Goal: Information Seeking & Learning: Check status

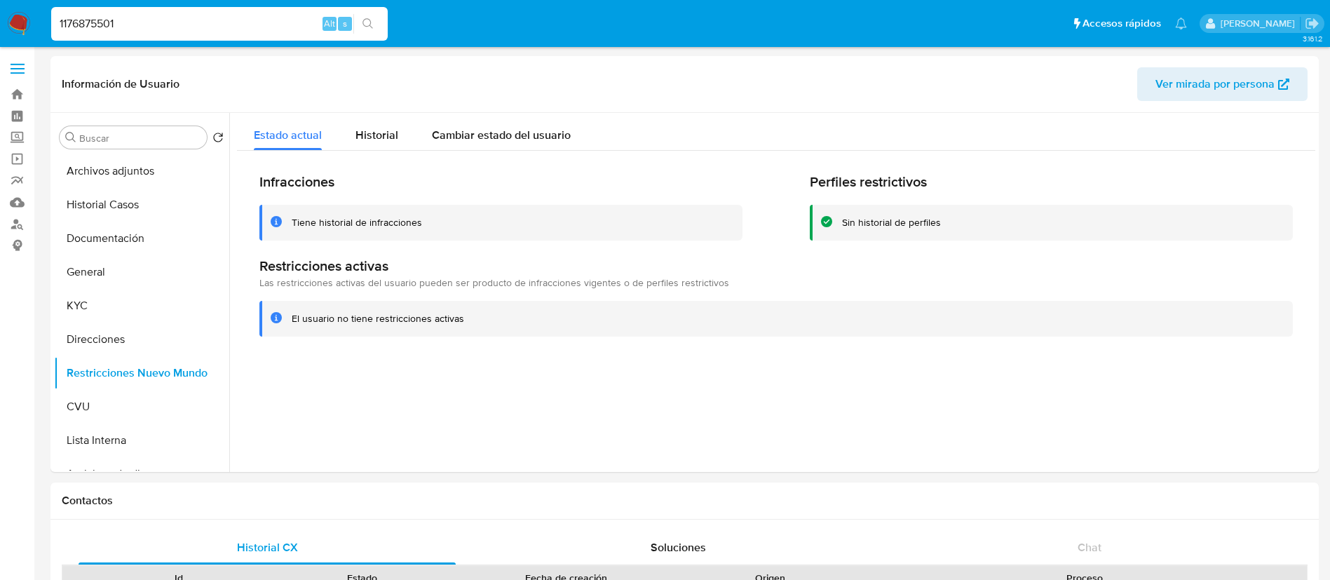
select select "10"
type input "1176875501"
click at [364, 16] on button "search-icon" at bounding box center [367, 24] width 29 height 20
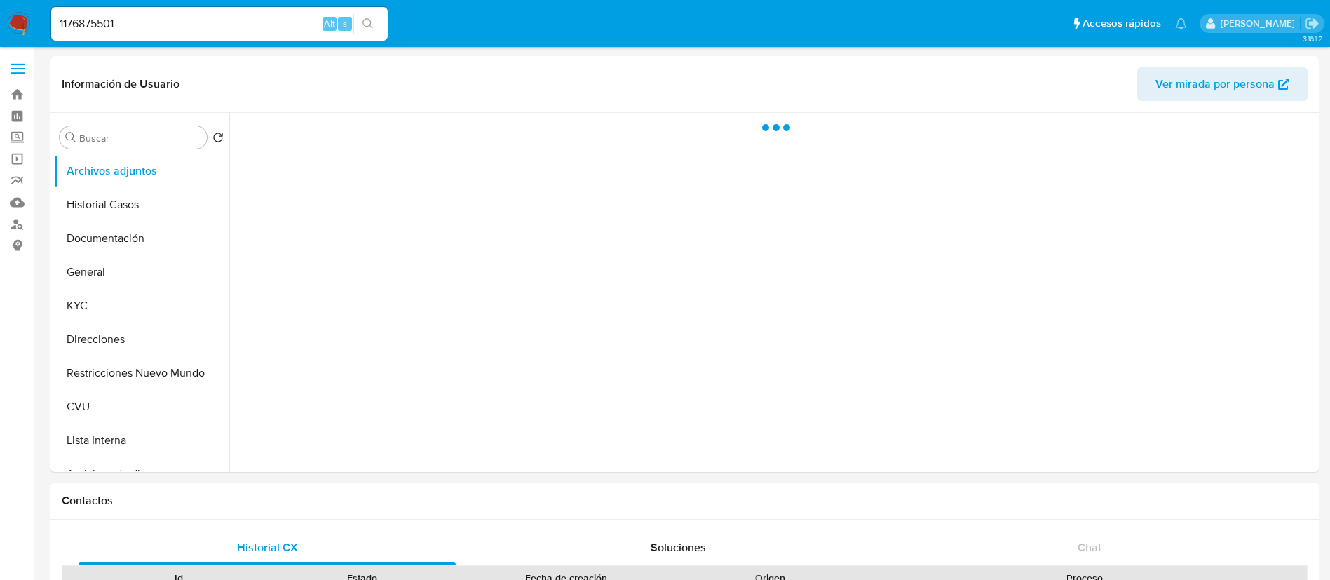
select select "10"
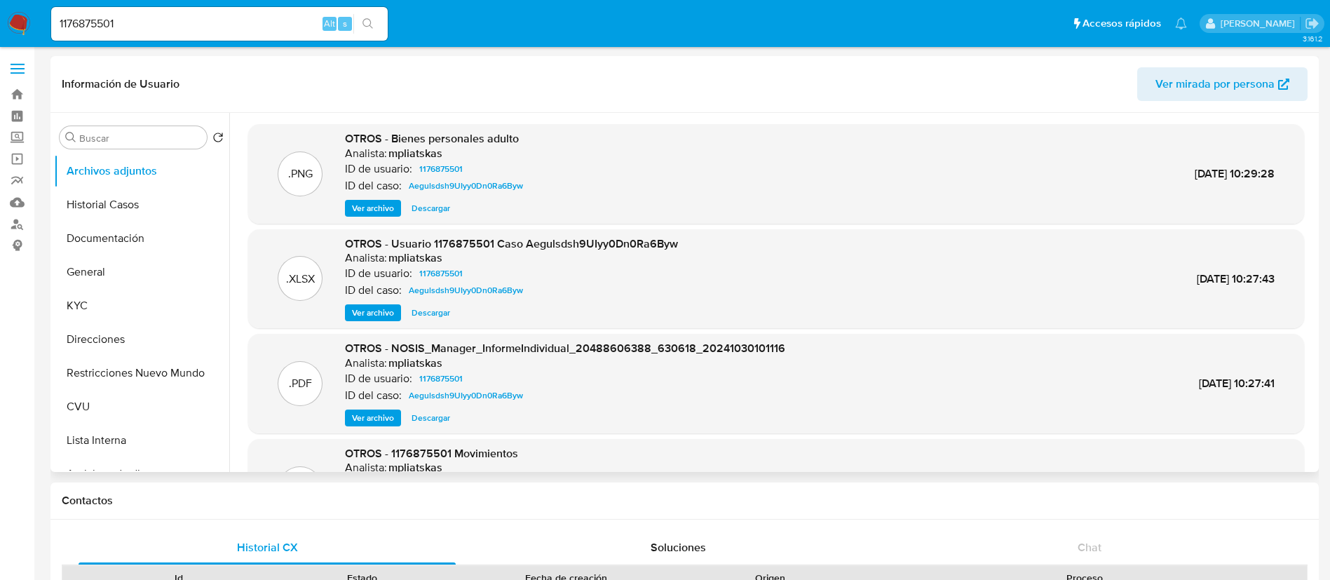
click at [379, 316] on span "Ver archivo" at bounding box center [373, 313] width 42 height 14
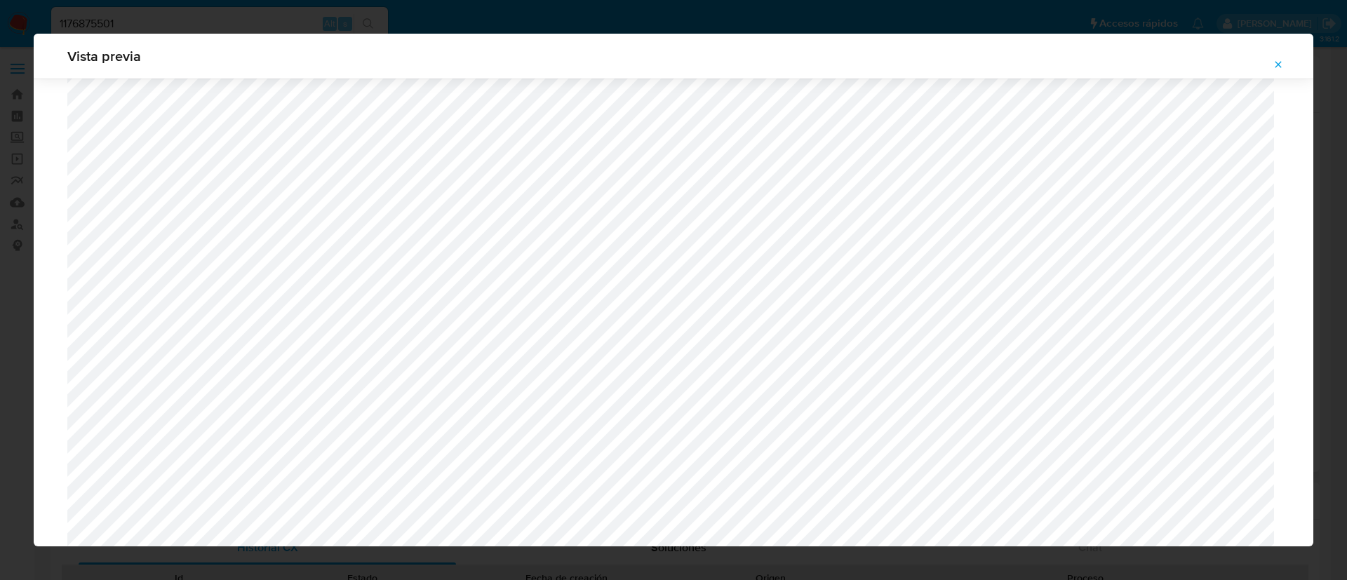
scroll to position [1129, 0]
click at [297, 9] on div "Vista previa" at bounding box center [673, 290] width 1347 height 580
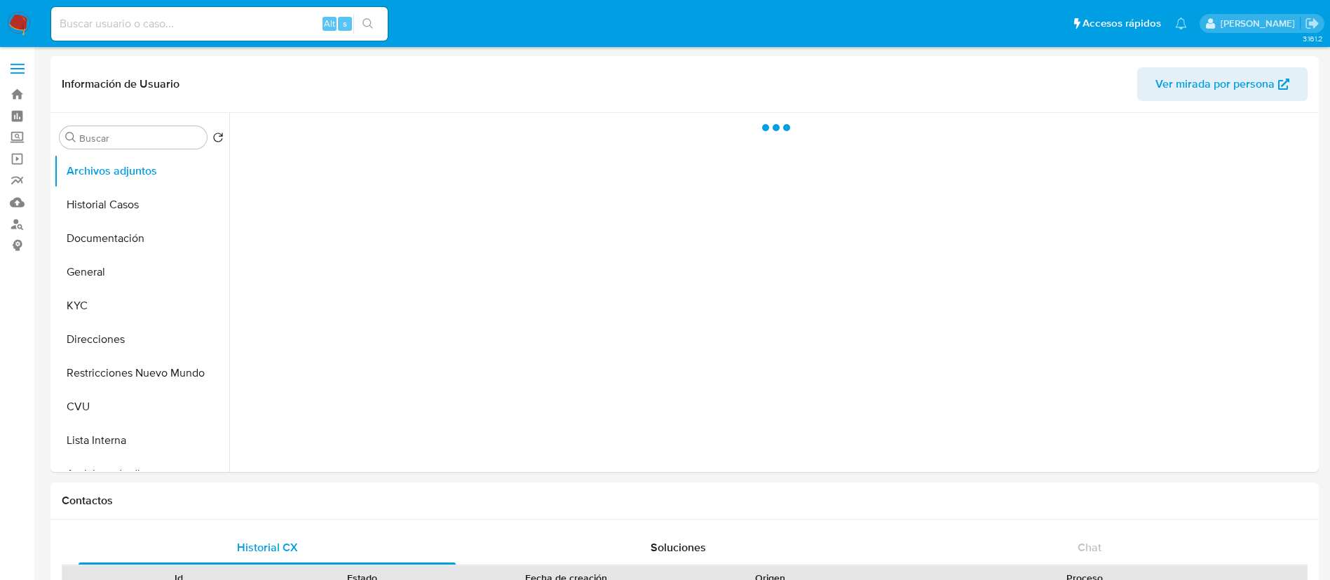
select select "10"
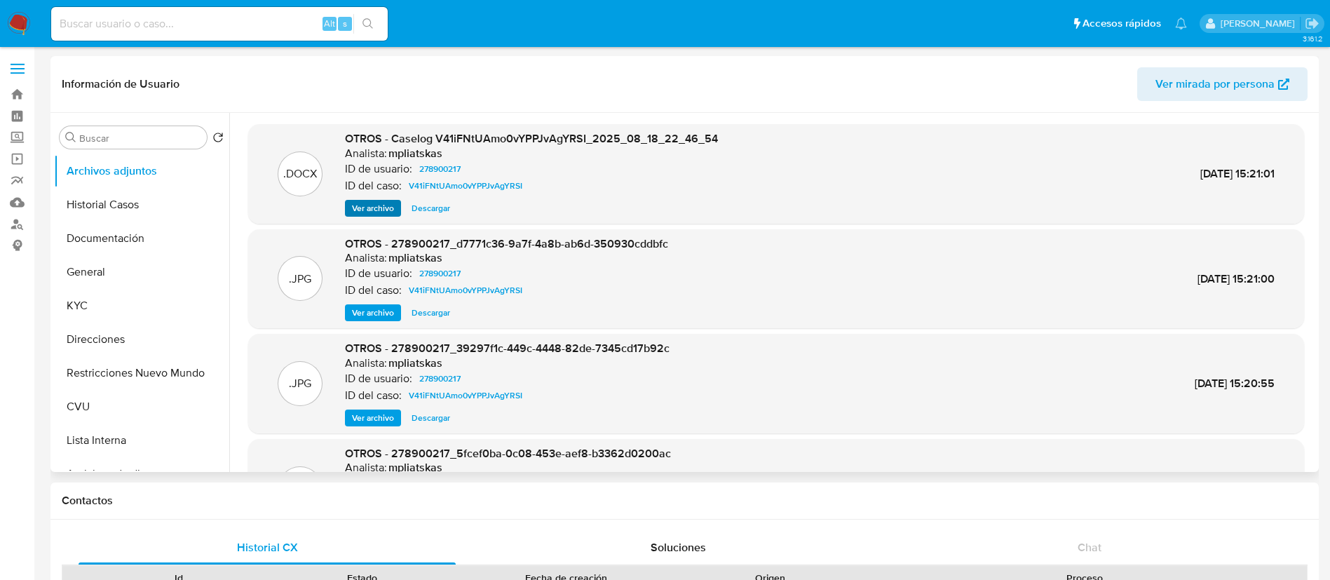
click at [357, 216] on div ".DOCX OTROS - Caselog V41iFNtUAmo0vYPPJvAgYRSI_2025_08_18_22_46_54 Analista: mp…" at bounding box center [776, 174] width 1056 height 100
click at [358, 208] on span "Ver archivo" at bounding box center [373, 208] width 42 height 14
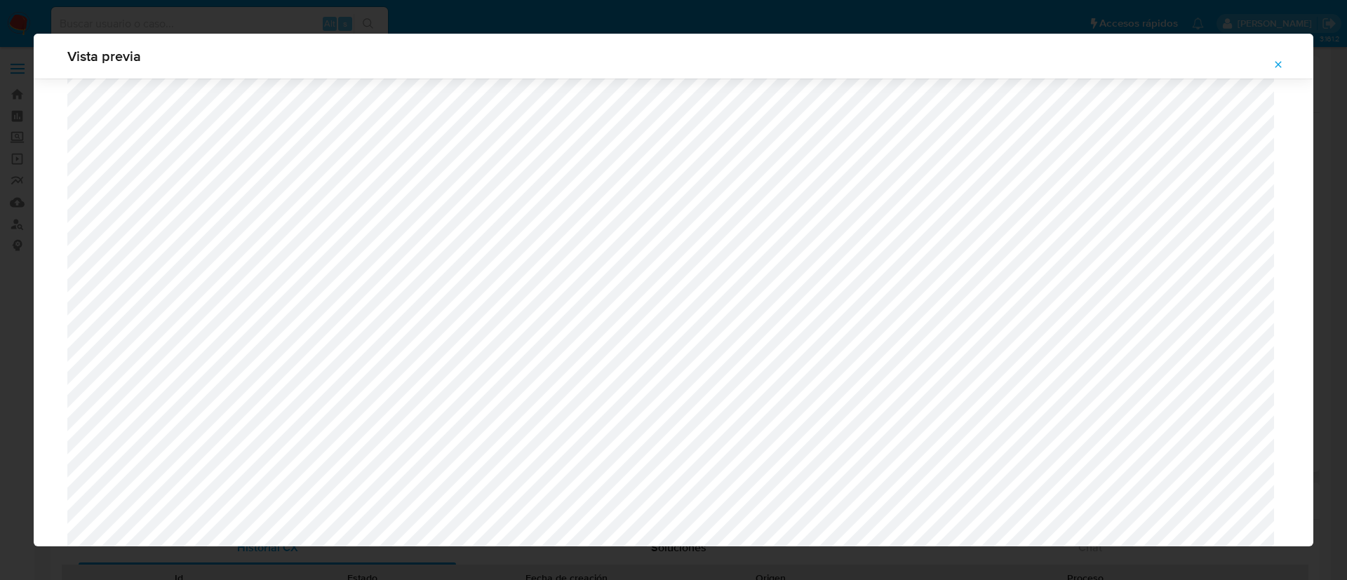
scroll to position [1340, 0]
click at [1278, 63] on icon "Attachment preview" at bounding box center [1277, 64] width 11 height 11
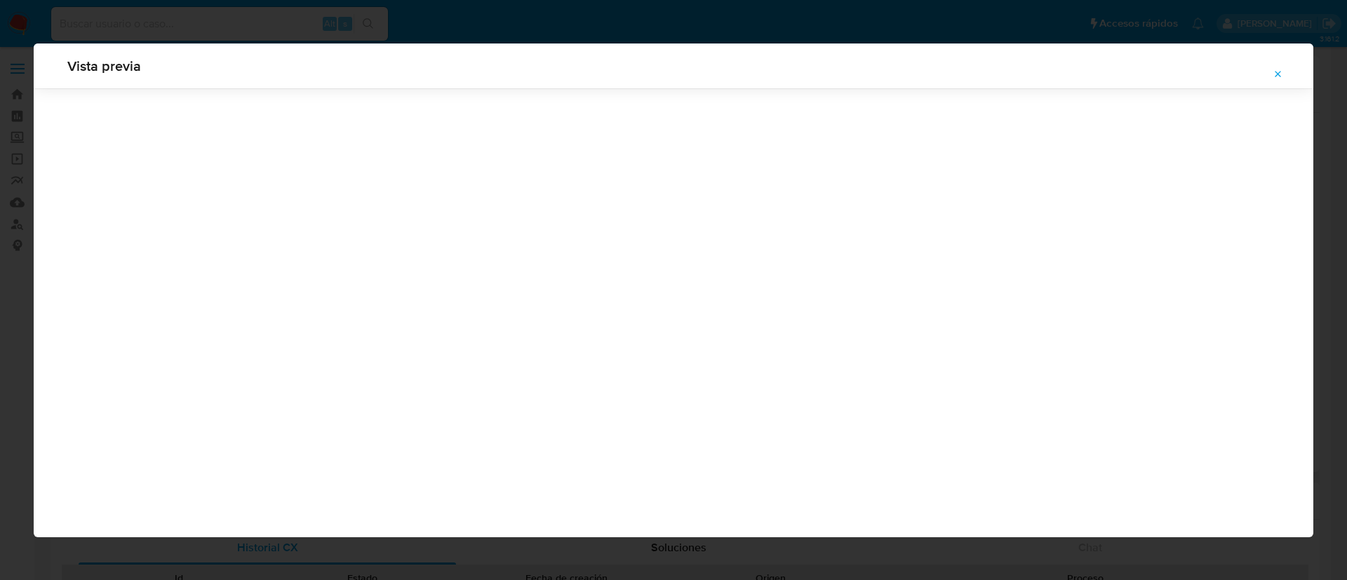
scroll to position [0, 0]
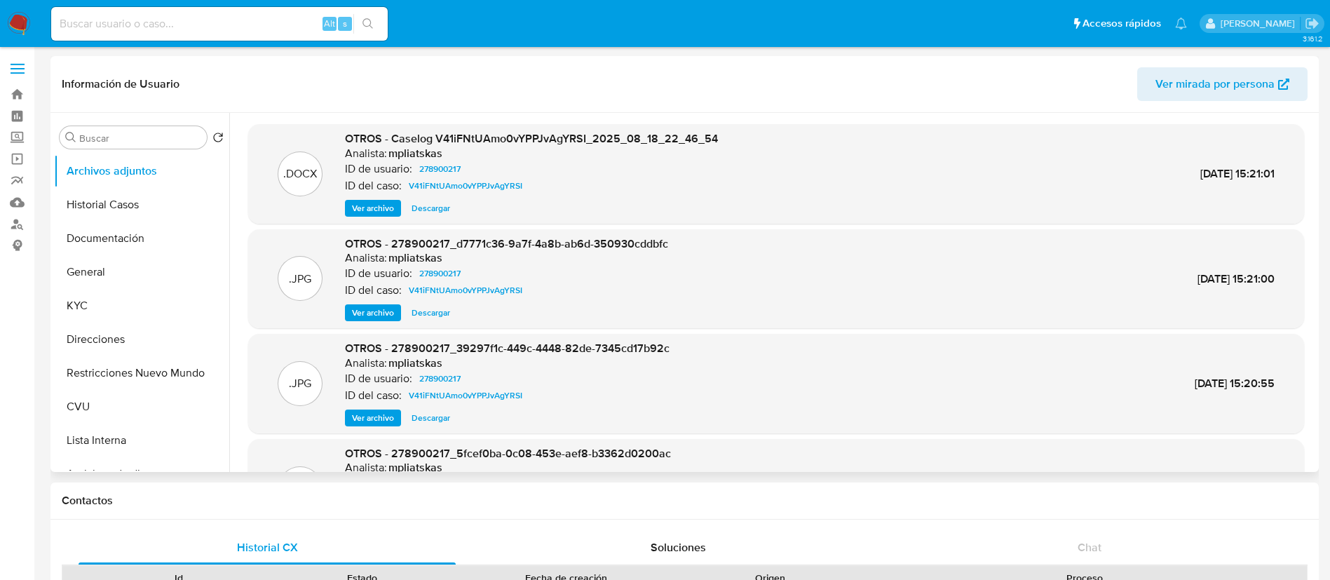
click at [295, 38] on div "Alt s" at bounding box center [219, 24] width 337 height 34
click at [286, 29] on input at bounding box center [219, 24] width 337 height 18
paste input "385852644"
type input "385852644"
click at [366, 23] on icon "search-icon" at bounding box center [368, 23] width 11 height 11
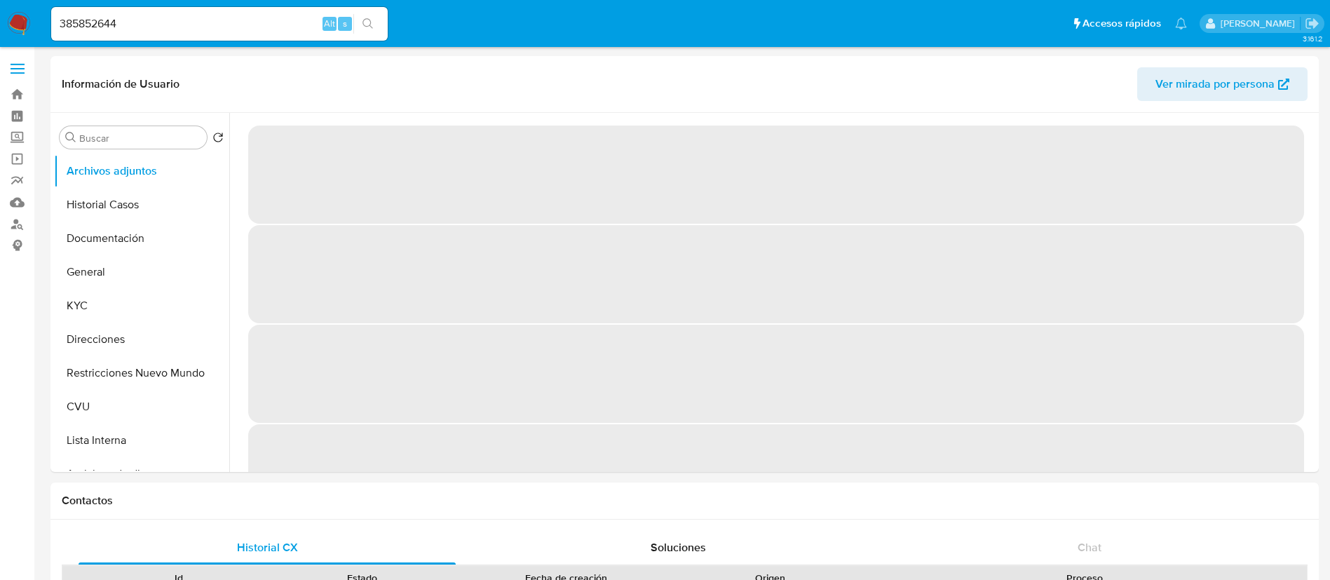
select select "10"
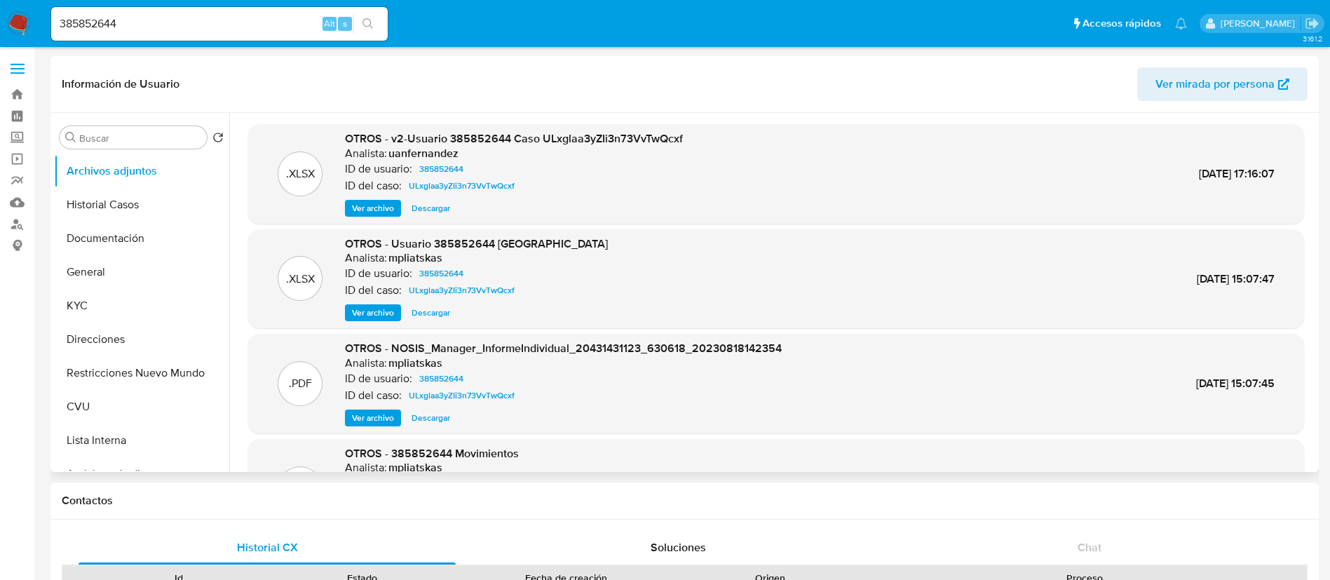
click at [356, 215] on span "Ver archivo" at bounding box center [373, 208] width 42 height 14
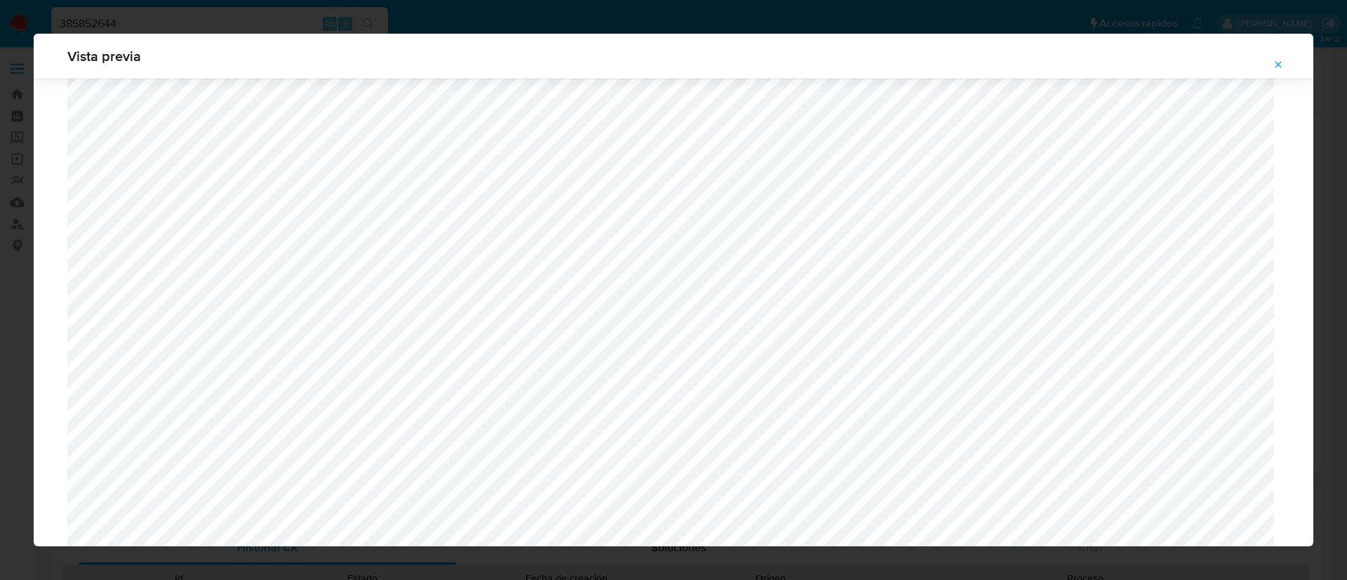
scroll to position [919, 0]
click at [1277, 62] on icon "Attachment preview" at bounding box center [1277, 64] width 11 height 11
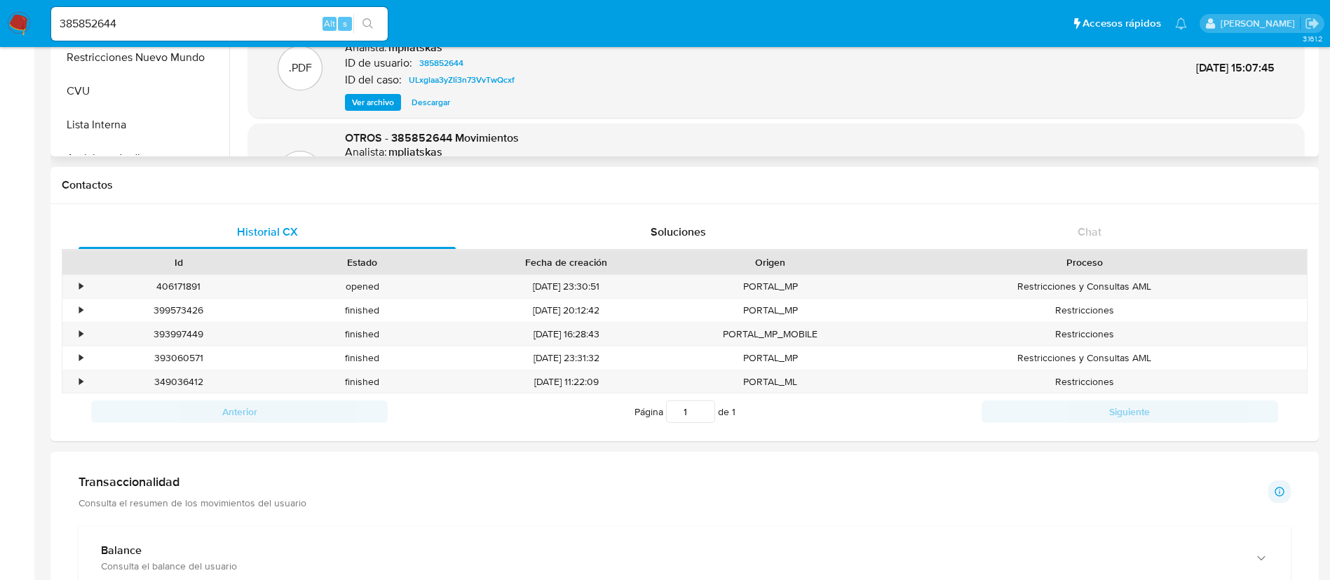
scroll to position [210, 0]
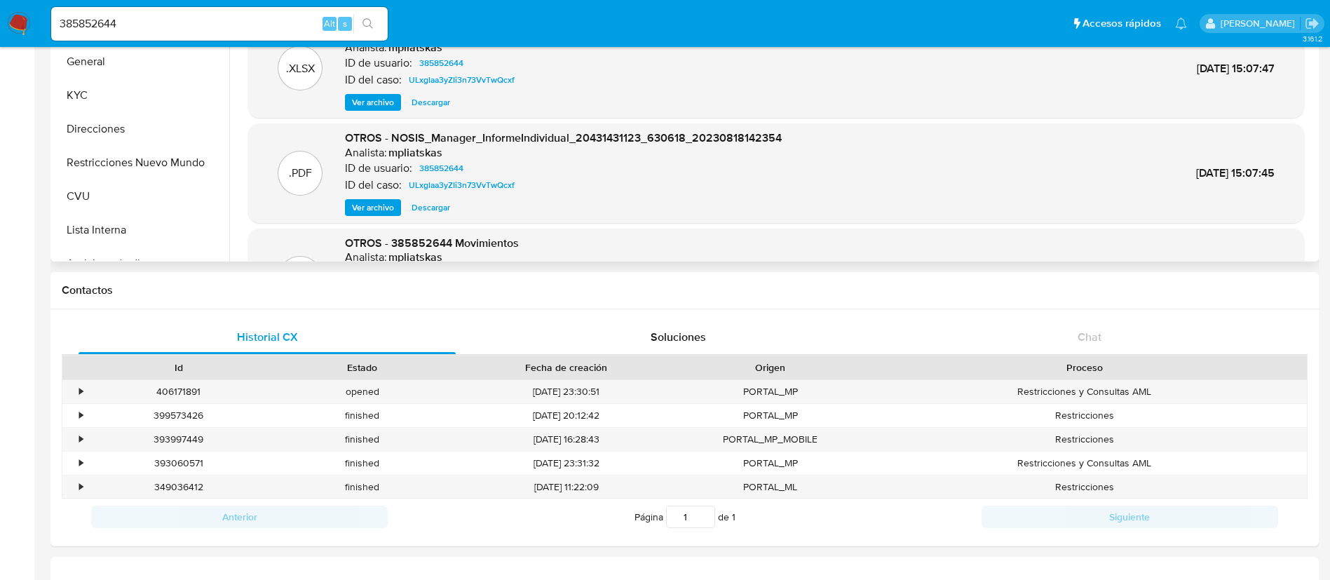
click at [245, 36] on div "385852644 Alt s" at bounding box center [219, 24] width 337 height 34
click at [239, 28] on input "385852644" at bounding box center [219, 24] width 337 height 18
paste input "72426525"
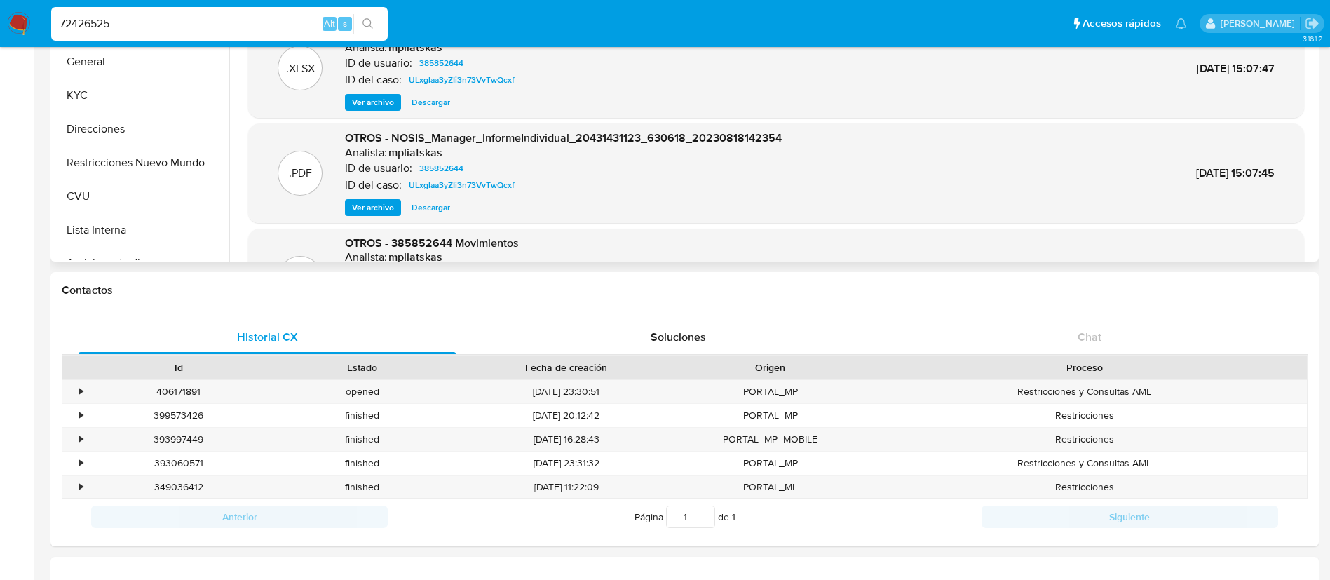
type input "72426525"
click at [370, 18] on icon "search-icon" at bounding box center [368, 23] width 11 height 11
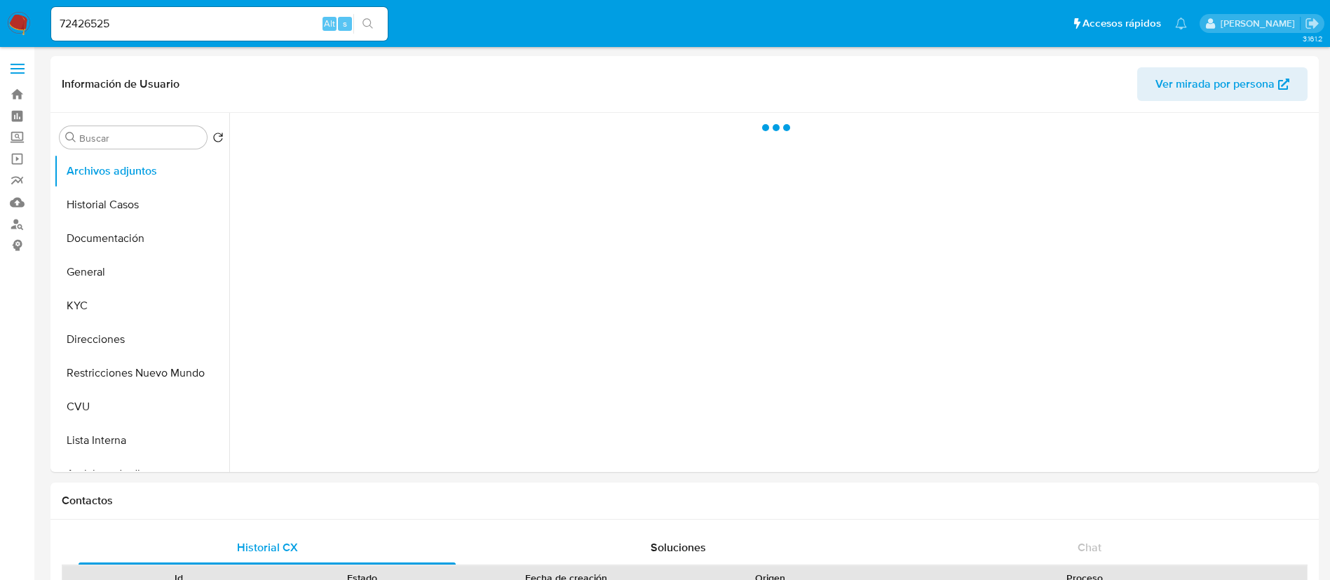
select select "10"
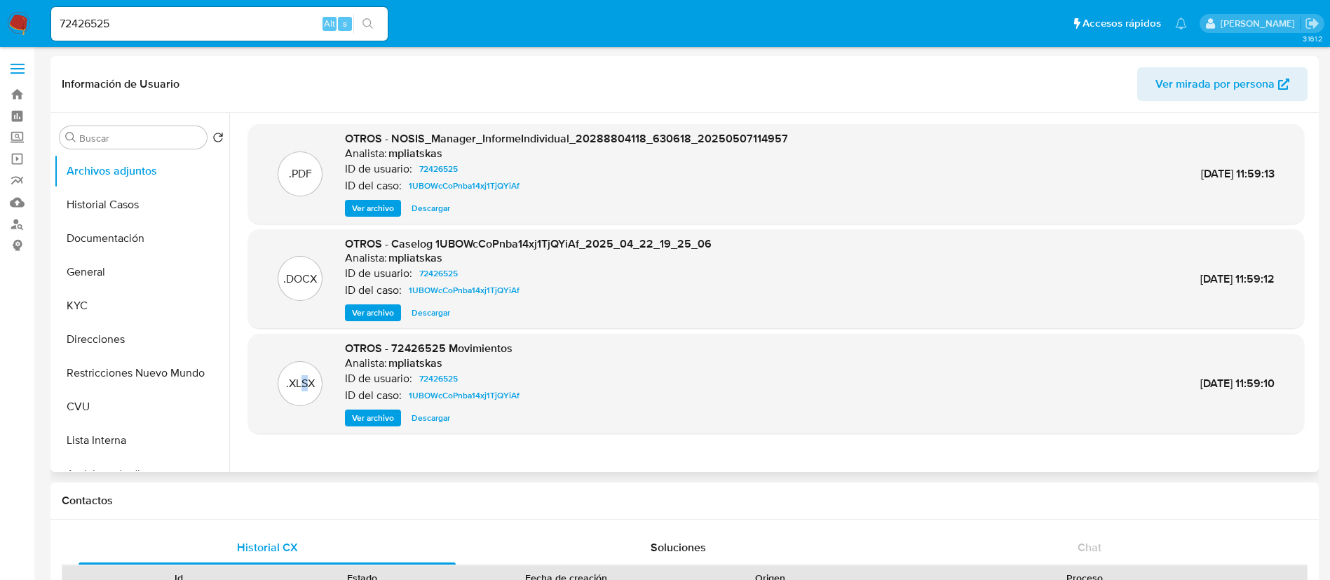
drag, startPoint x: 484, startPoint y: 0, endPoint x: 304, endPoint y: 444, distance: 478.9
click at [304, 443] on div ".PDF OTROS - NOSIS_Manager_InformeIndividual_20288804118_630618_20250507114957 …" at bounding box center [776, 292] width 1056 height 337
click at [375, 311] on span "Ver archivo" at bounding box center [373, 313] width 42 height 14
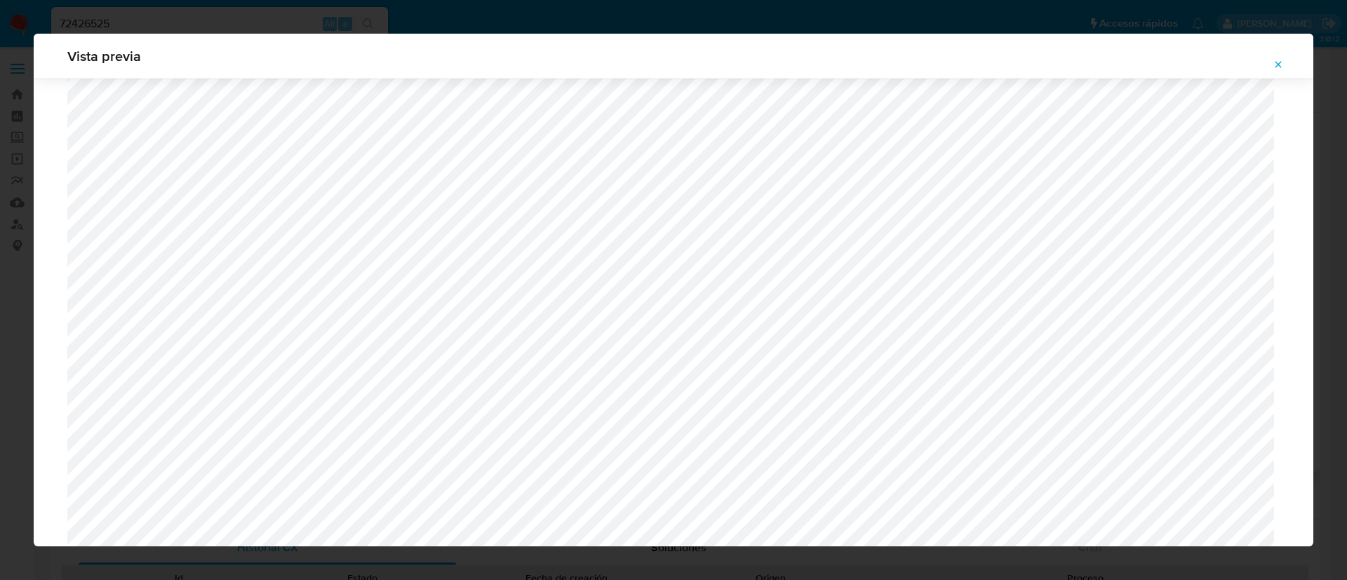
scroll to position [498, 0]
click at [1279, 65] on icon "Attachment preview" at bounding box center [1278, 64] width 6 height 6
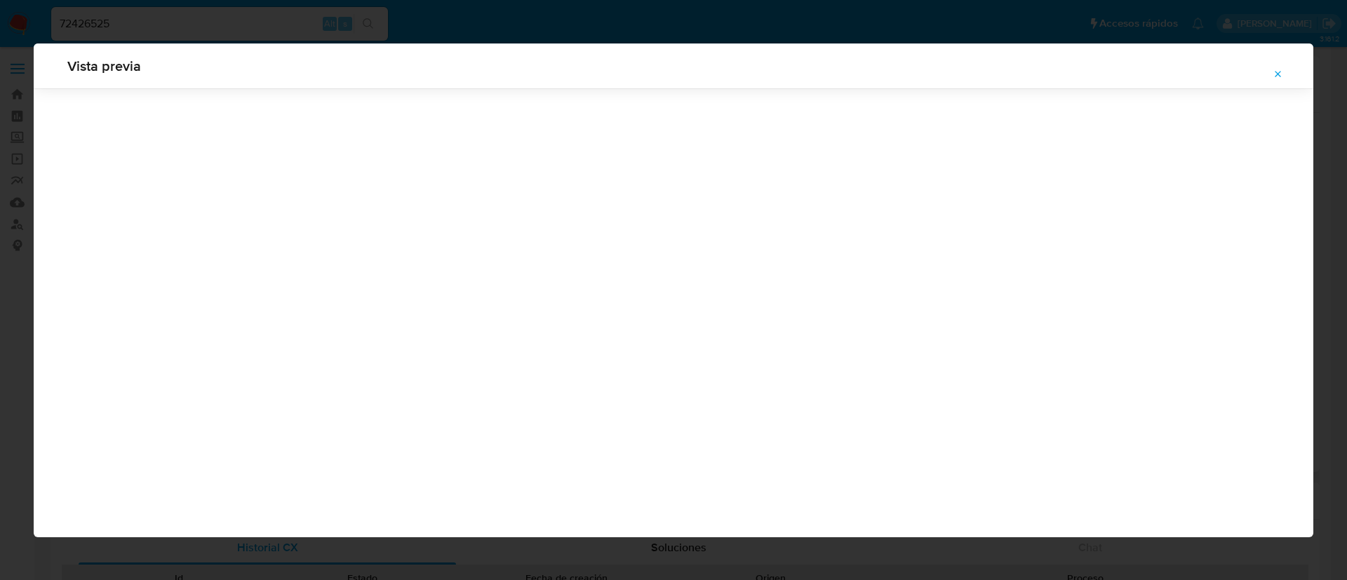
scroll to position [0, 0]
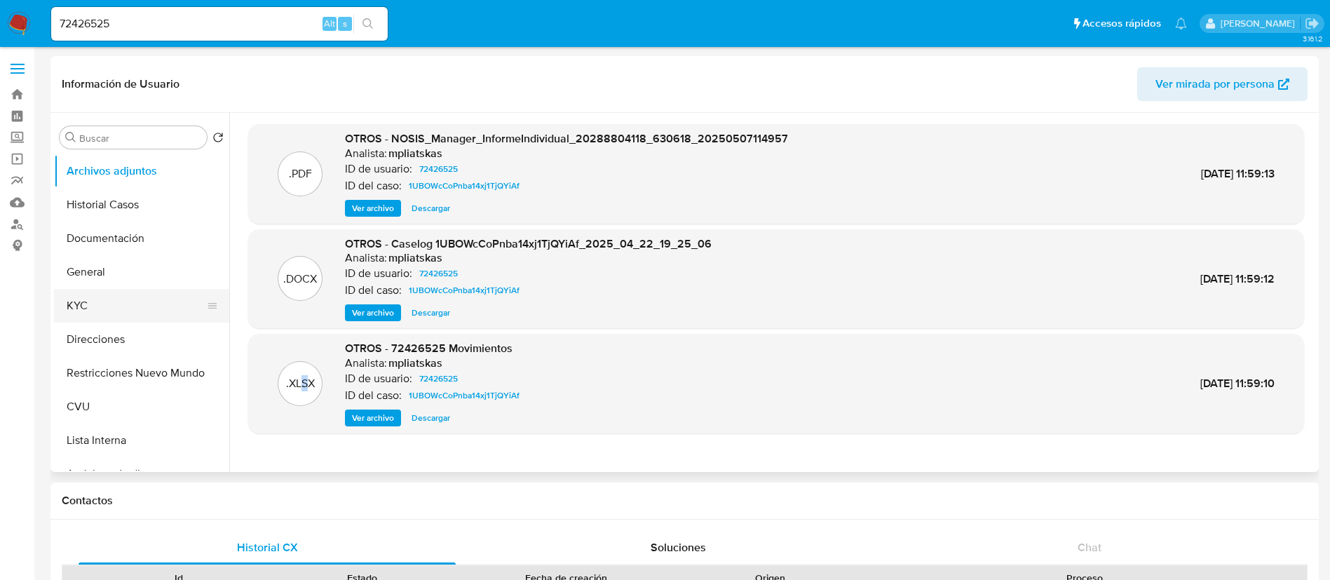
click at [139, 306] on button "KYC" at bounding box center [136, 306] width 164 height 34
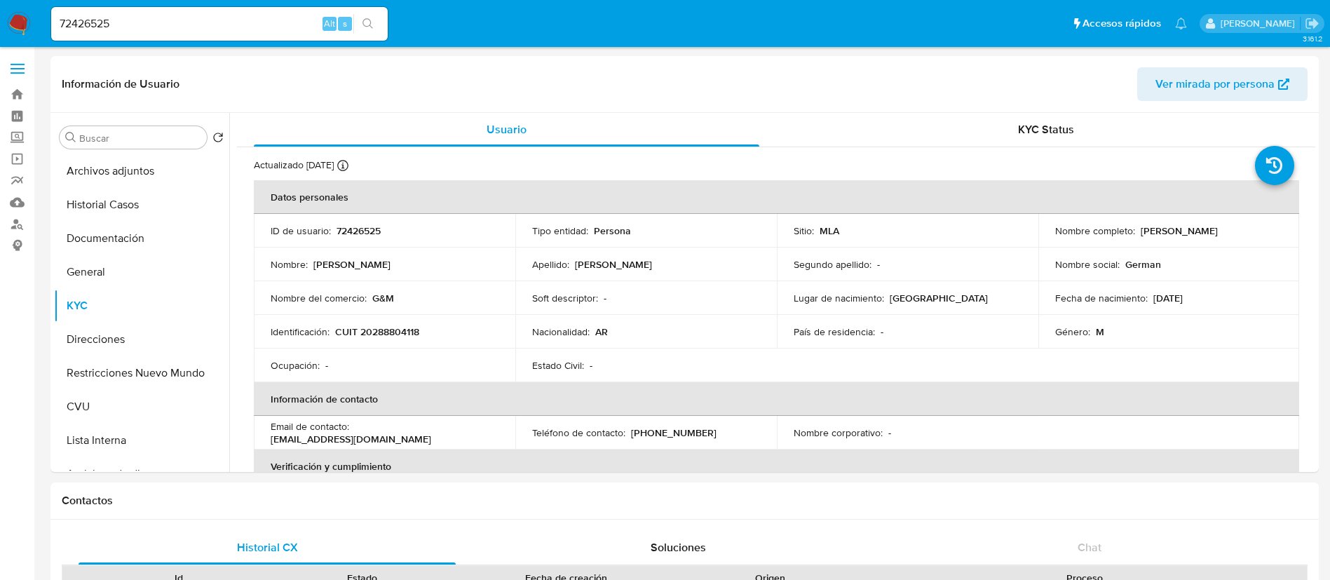
click at [405, 327] on p "CUIT 20288804118" at bounding box center [377, 331] width 84 height 13
copy p "20288804118"
click at [198, 15] on input "72426525" at bounding box center [219, 24] width 337 height 18
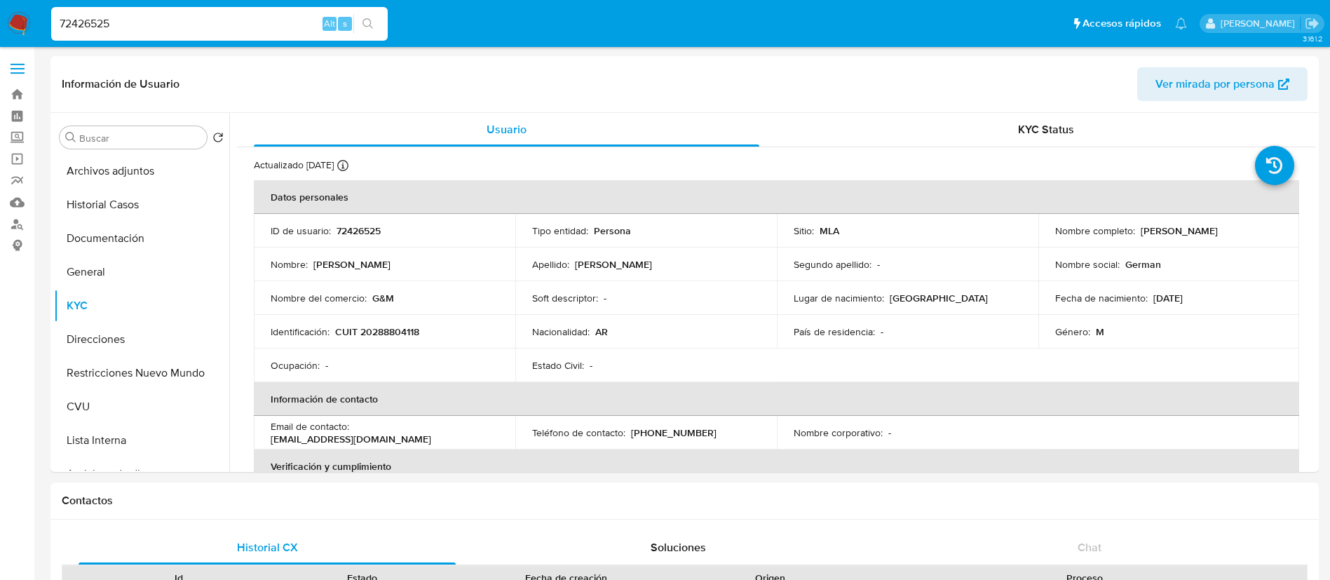
click at [198, 15] on input "72426525" at bounding box center [219, 24] width 337 height 18
paste input "6349894"
type input "63498945"
click at [378, 22] on button "search-icon" at bounding box center [367, 24] width 29 height 20
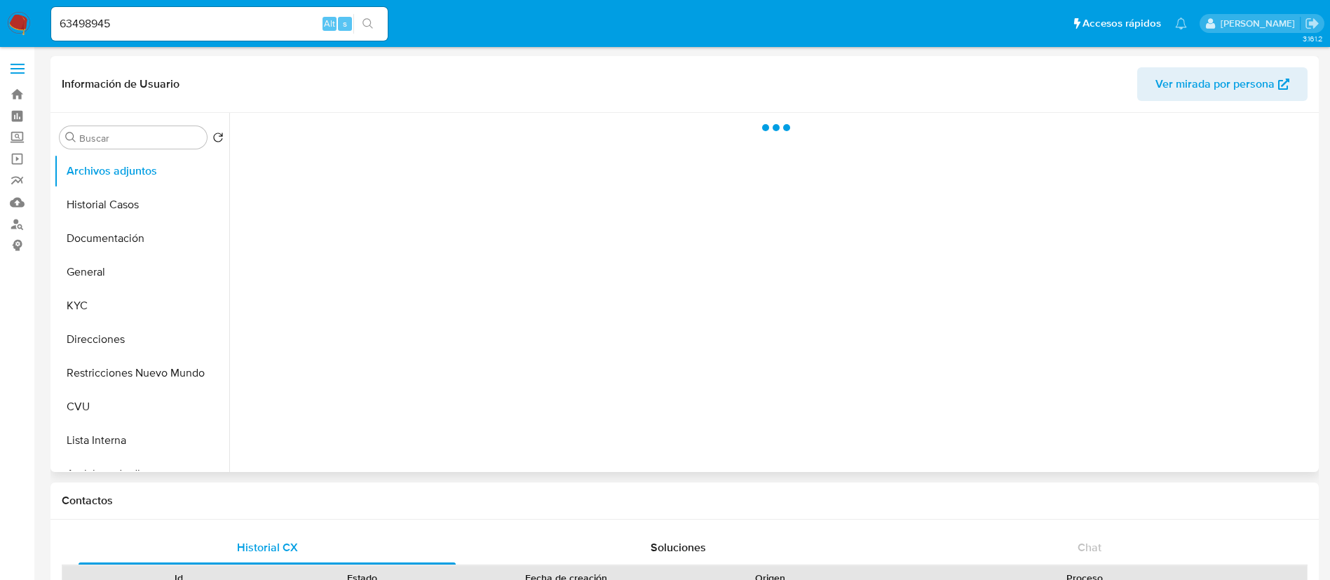
select select "10"
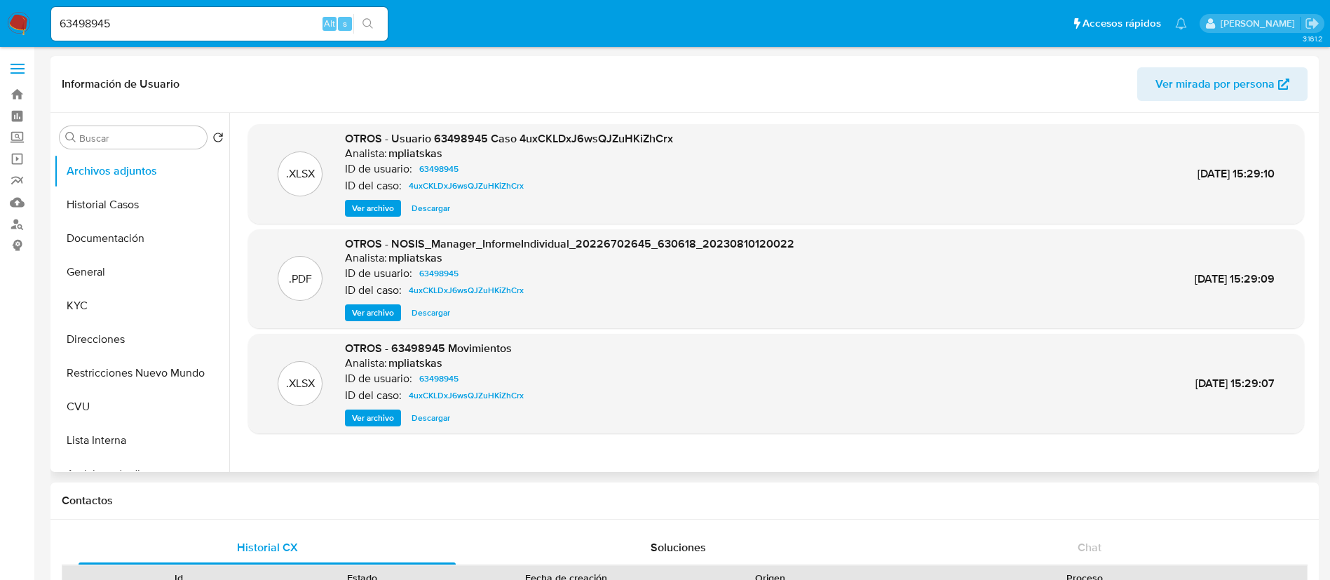
click at [380, 203] on span "Ver archivo" at bounding box center [373, 208] width 42 height 14
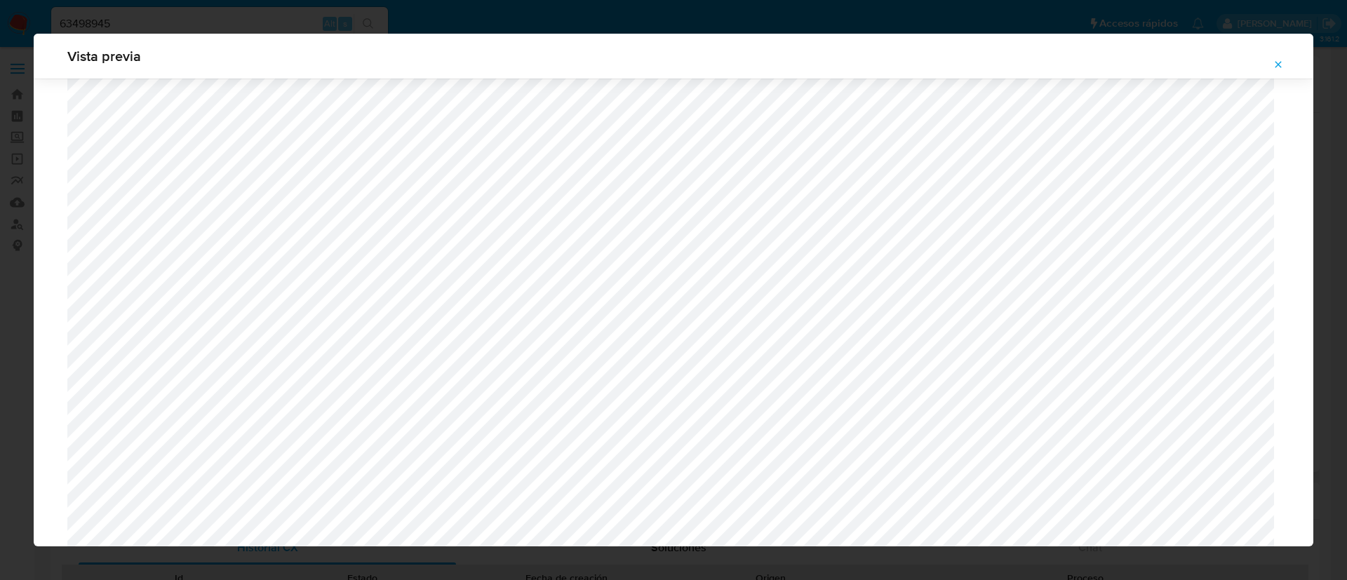
scroll to position [919, 0]
click at [1276, 60] on icon "Attachment preview" at bounding box center [1277, 64] width 11 height 11
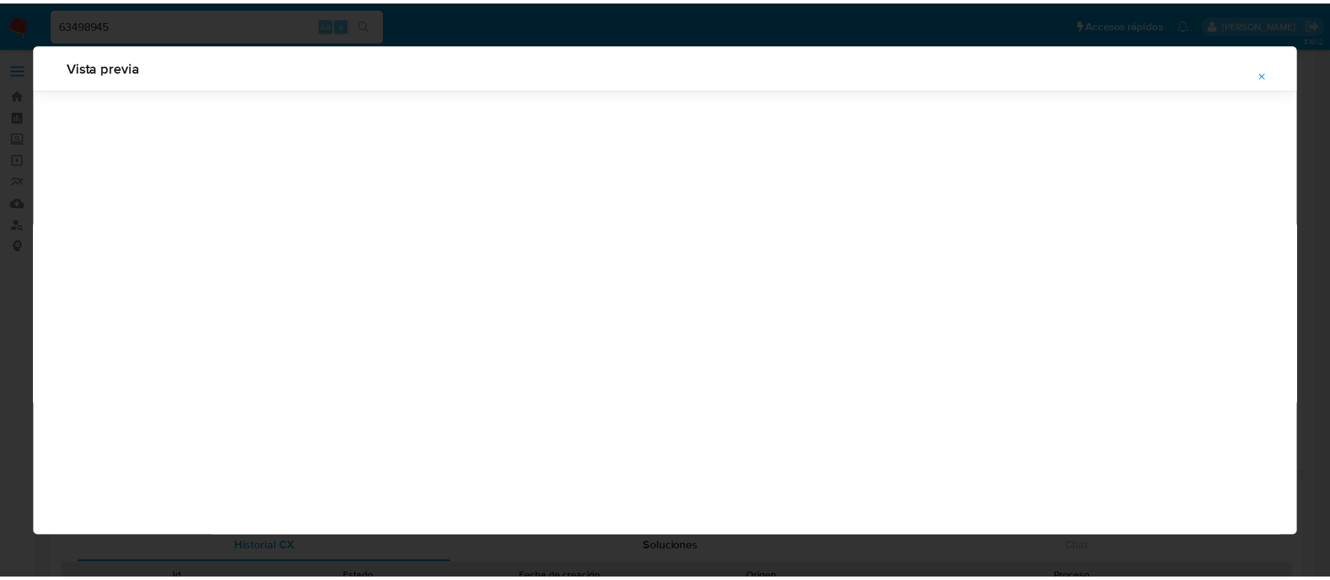
scroll to position [0, 0]
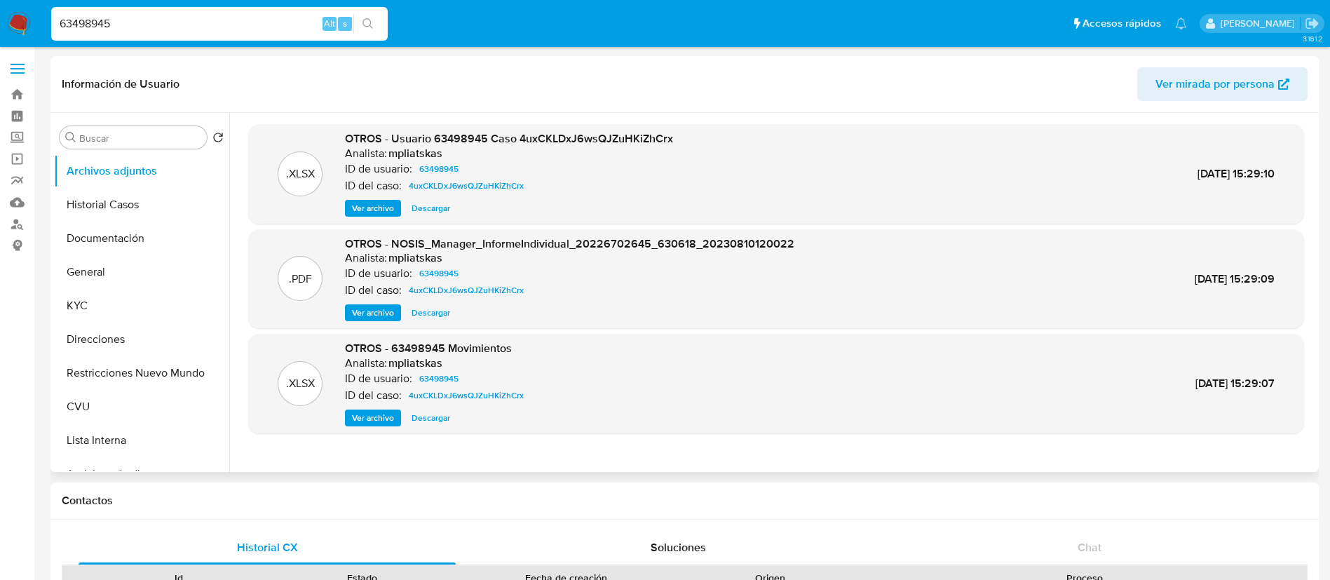
click at [285, 15] on input "63498945" at bounding box center [219, 24] width 337 height 18
paste input "377259739"
type input "377259739"
click at [377, 21] on button "search-icon" at bounding box center [367, 24] width 29 height 20
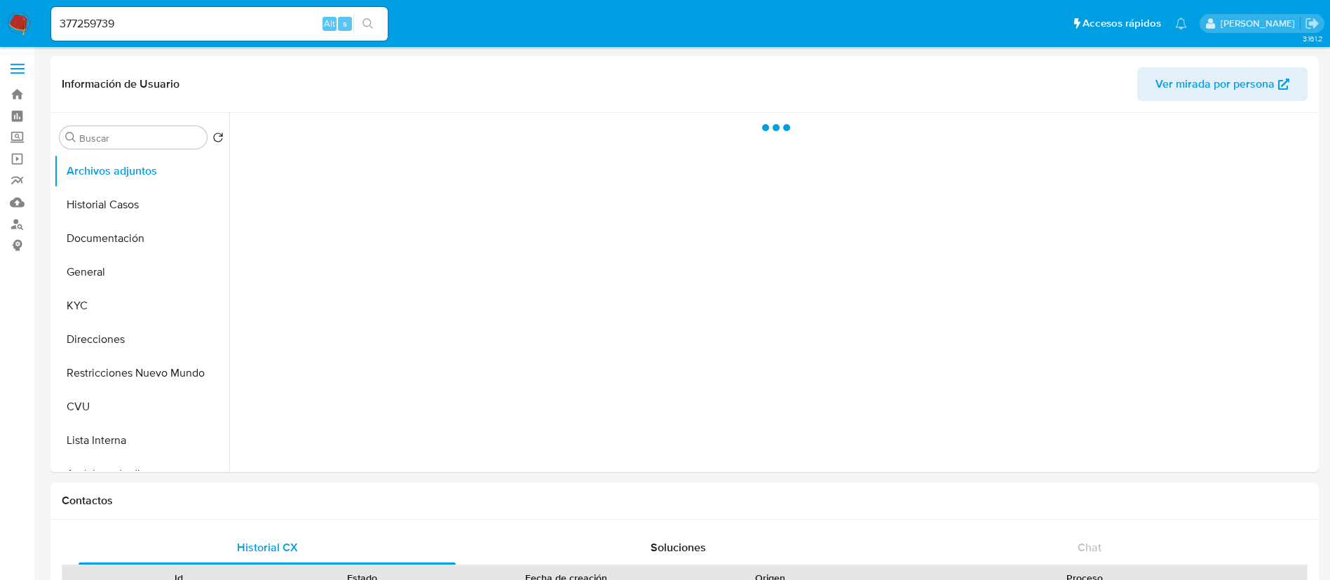
select select "10"
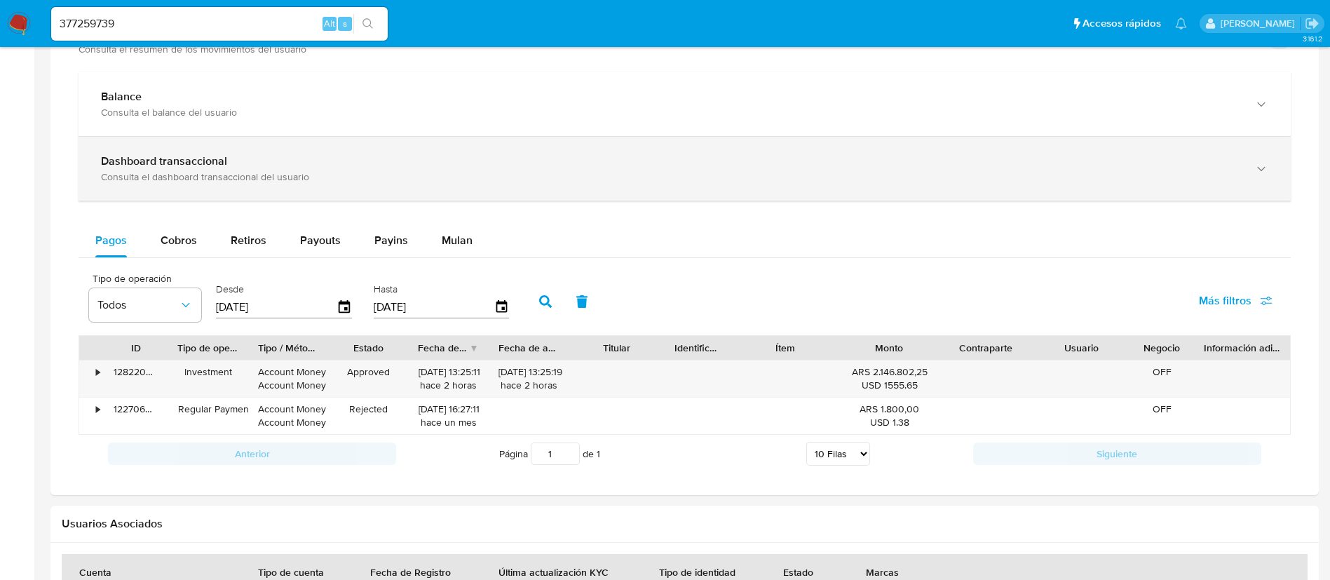
scroll to position [736, 0]
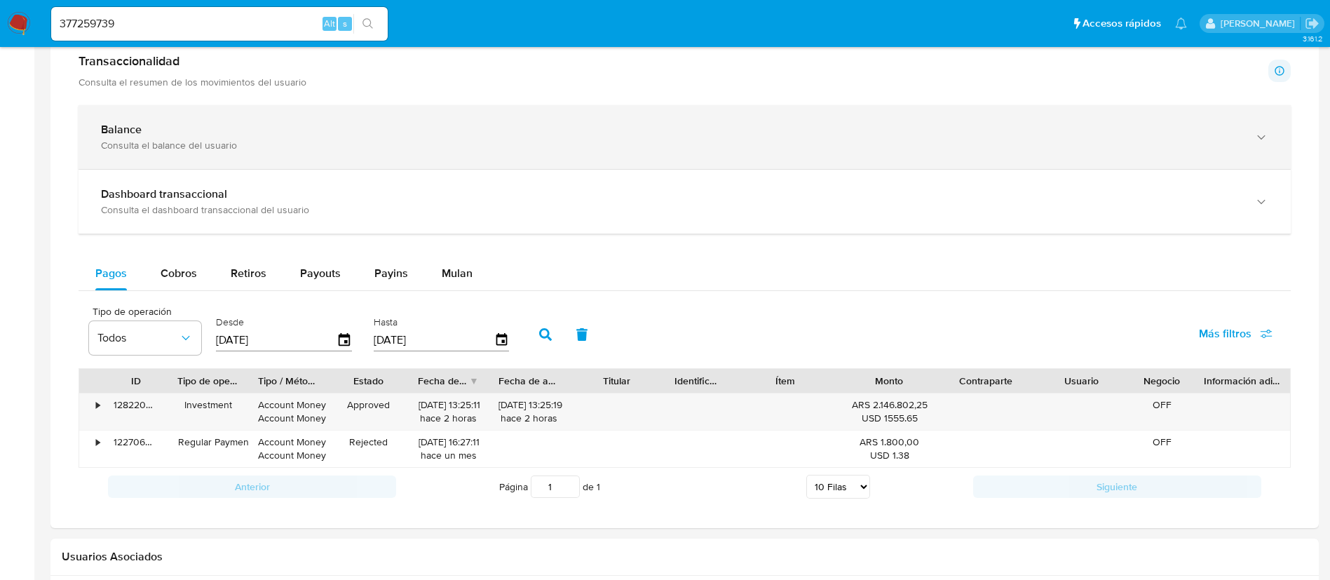
click at [540, 142] on div "Consulta el balance del usuario" at bounding box center [671, 145] width 1140 height 13
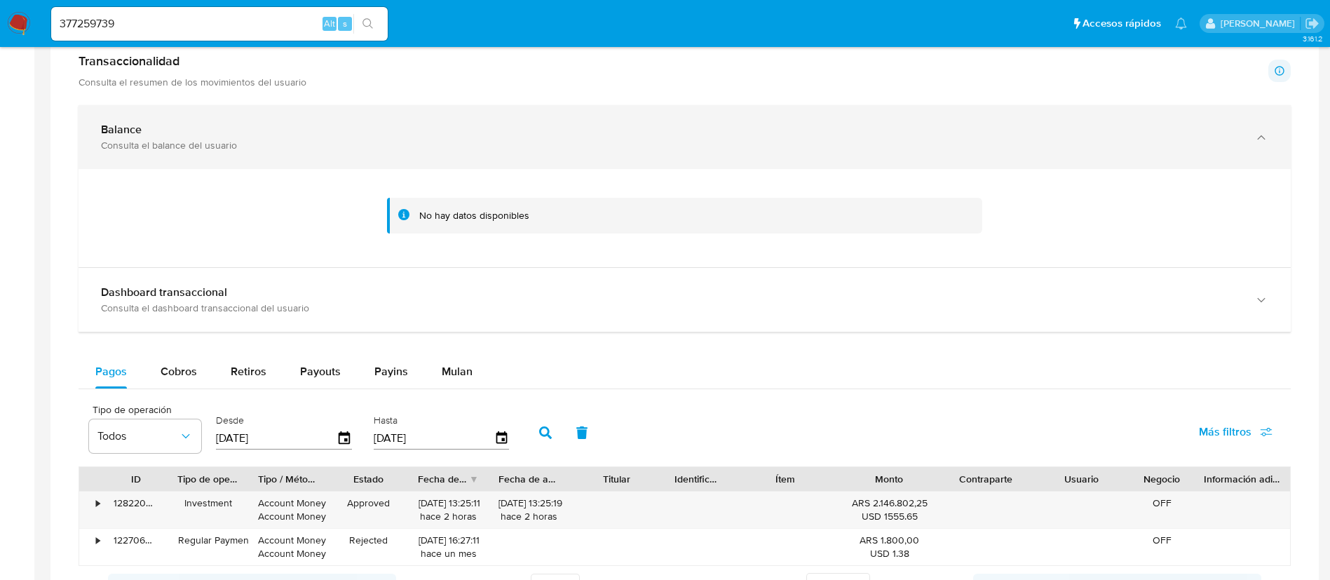
click at [540, 142] on div "Consulta el balance del usuario" at bounding box center [671, 145] width 1140 height 13
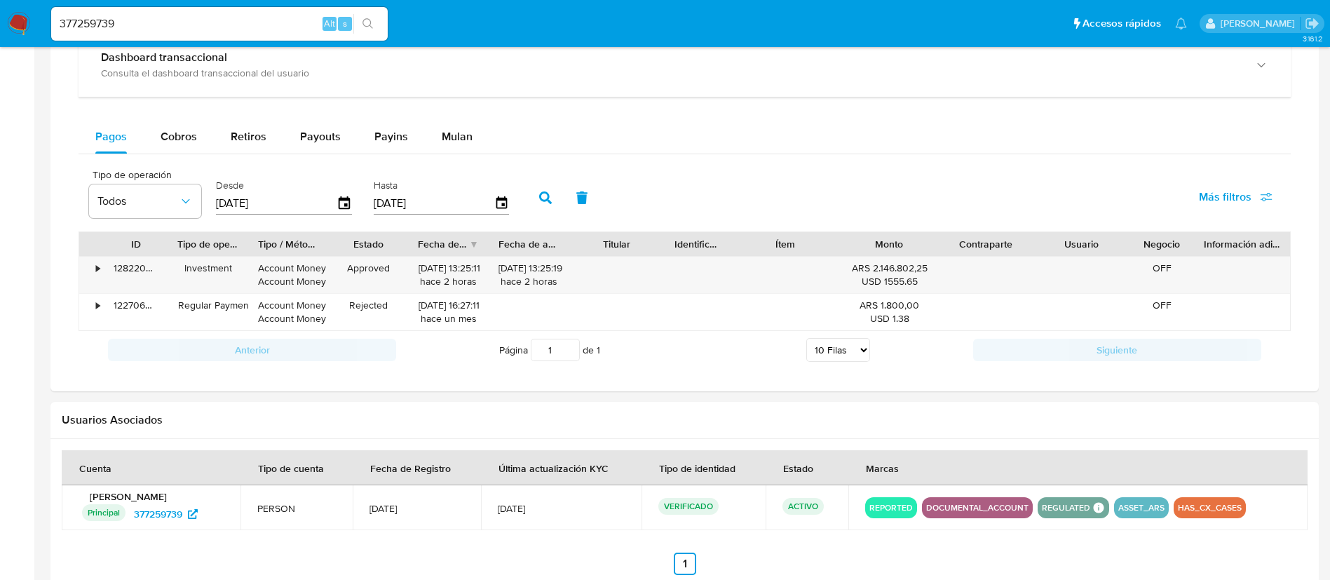
scroll to position [842, 0]
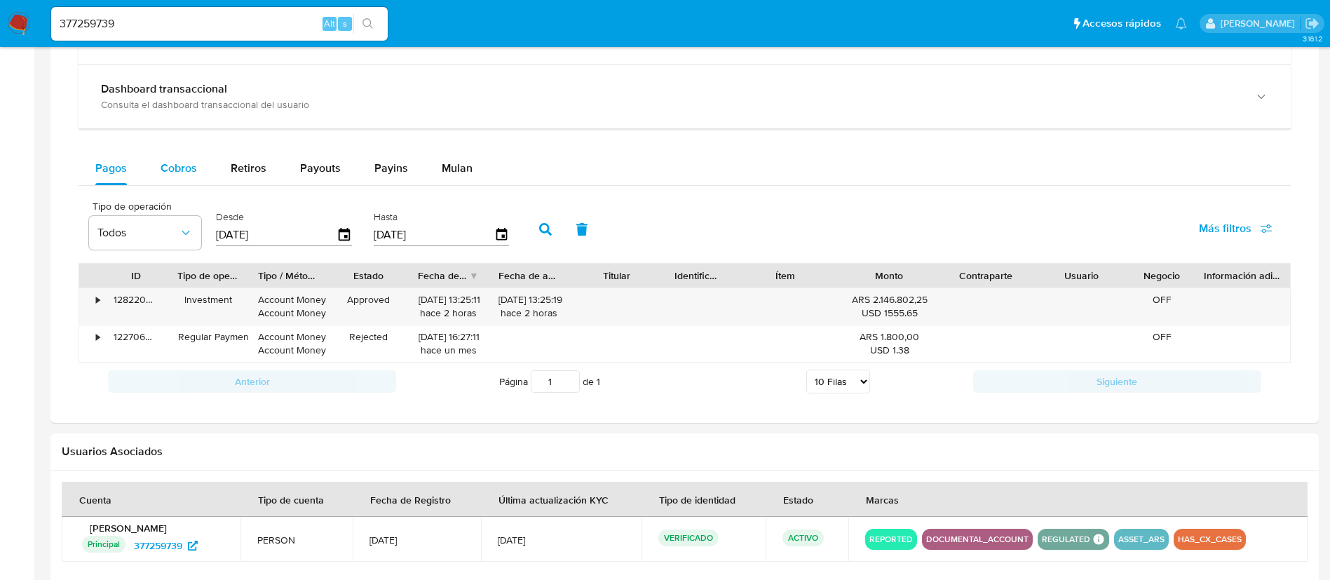
click at [205, 155] on button "Cobros" at bounding box center [179, 168] width 70 height 34
select select "10"
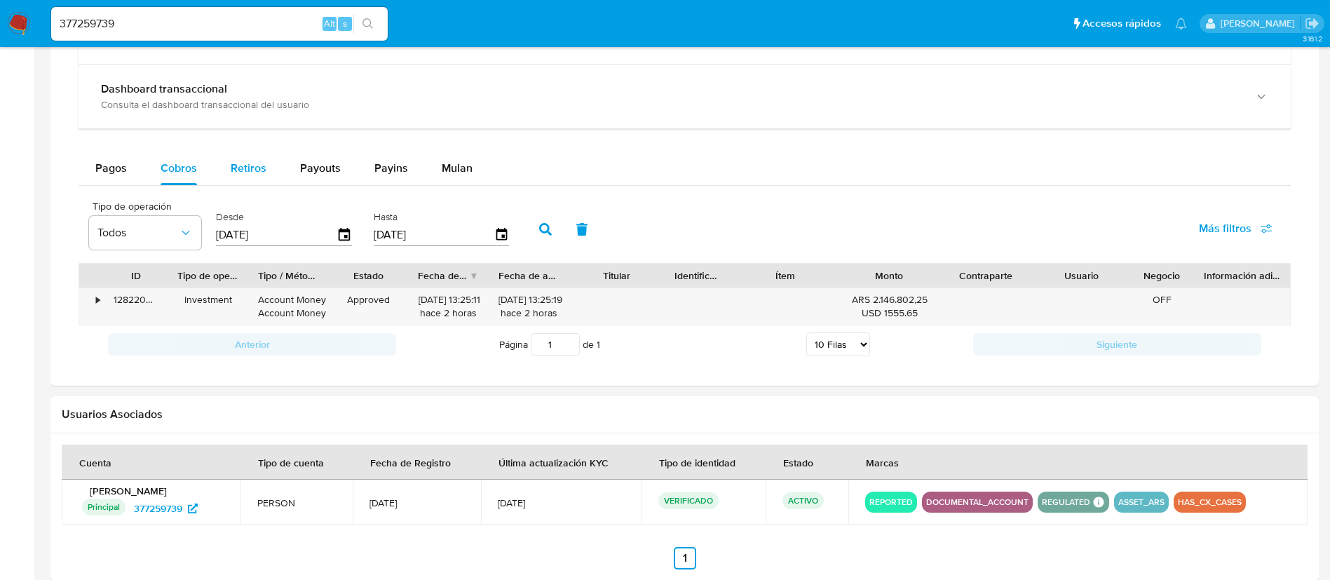
click at [249, 169] on span "Retiros" at bounding box center [249, 168] width 36 height 16
select select "10"
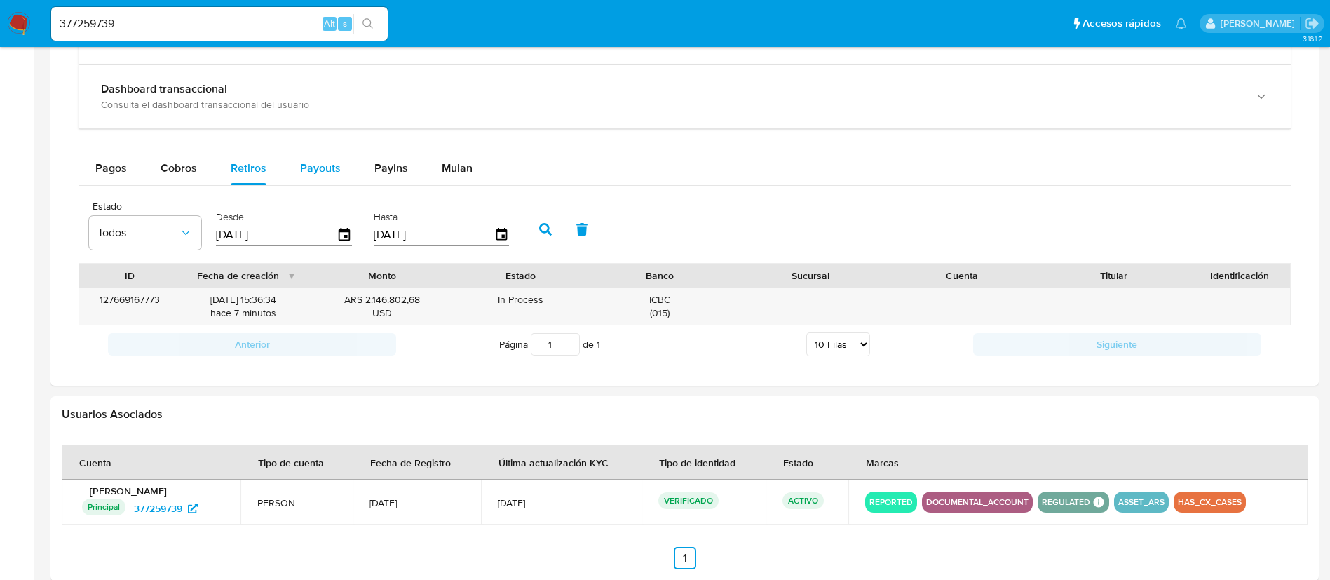
click at [312, 168] on span "Payouts" at bounding box center [320, 168] width 41 height 16
select select "10"
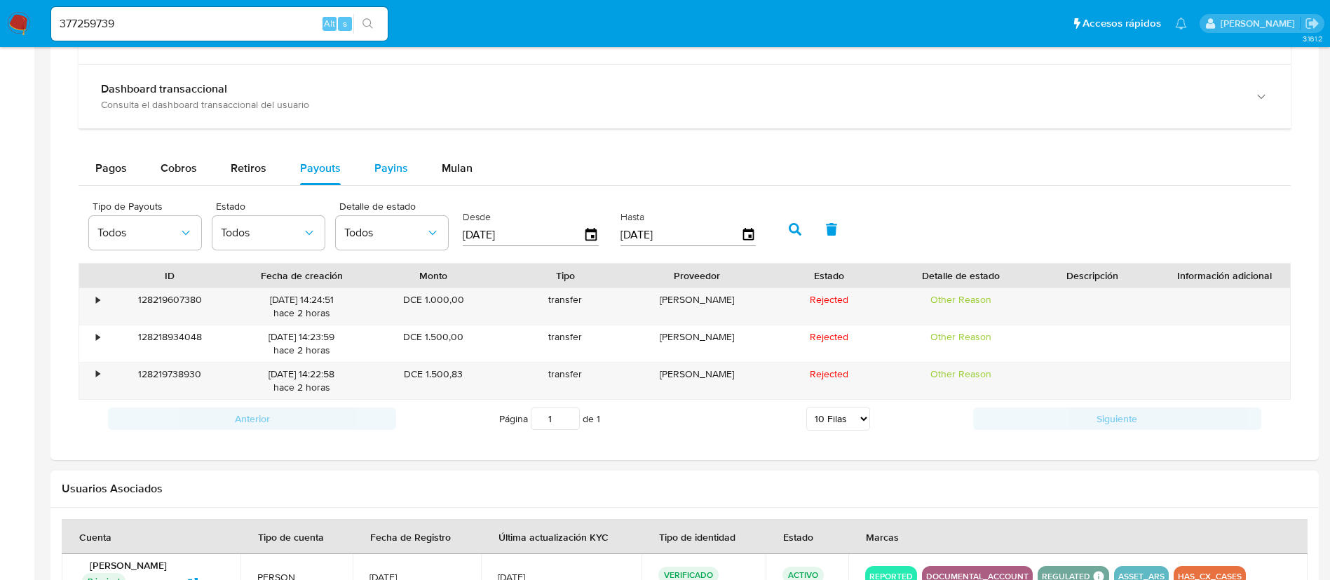
click at [392, 170] on span "Payins" at bounding box center [391, 168] width 34 height 16
select select "10"
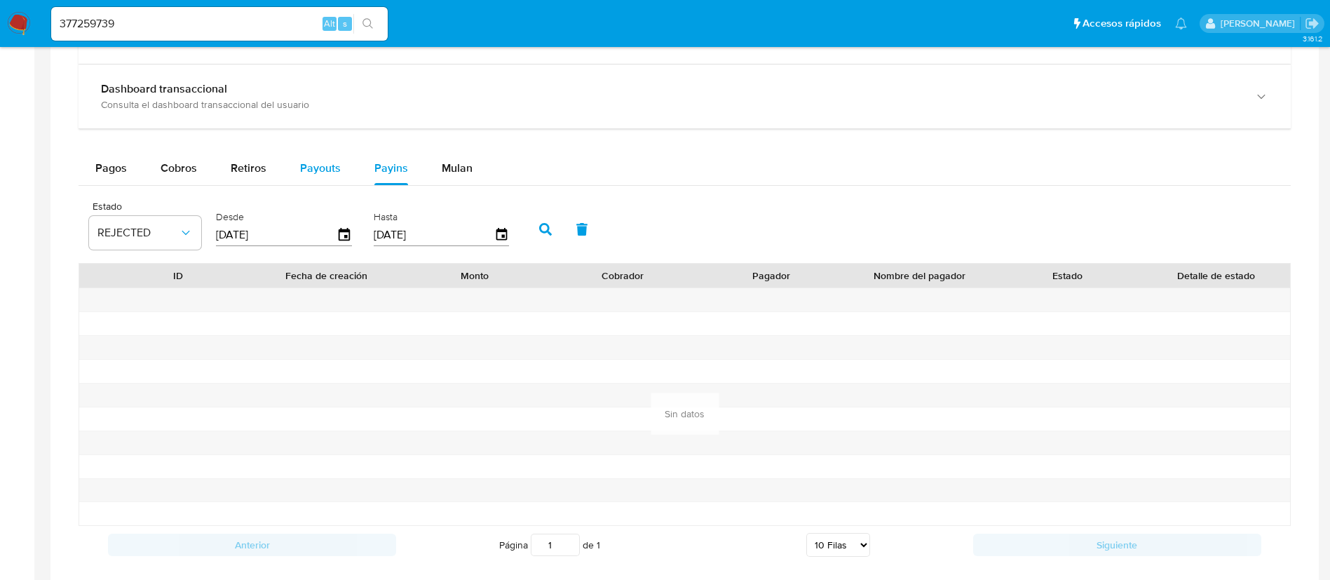
click at [344, 164] on button "Payouts" at bounding box center [320, 168] width 74 height 34
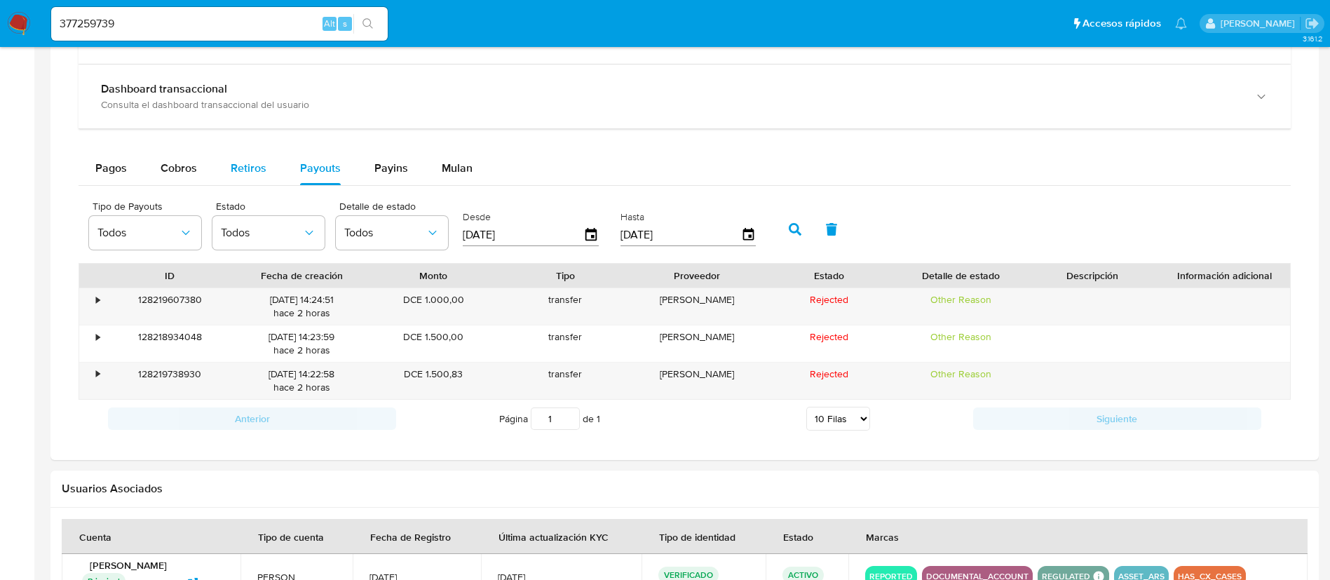
click at [271, 174] on button "Retiros" at bounding box center [248, 168] width 69 height 34
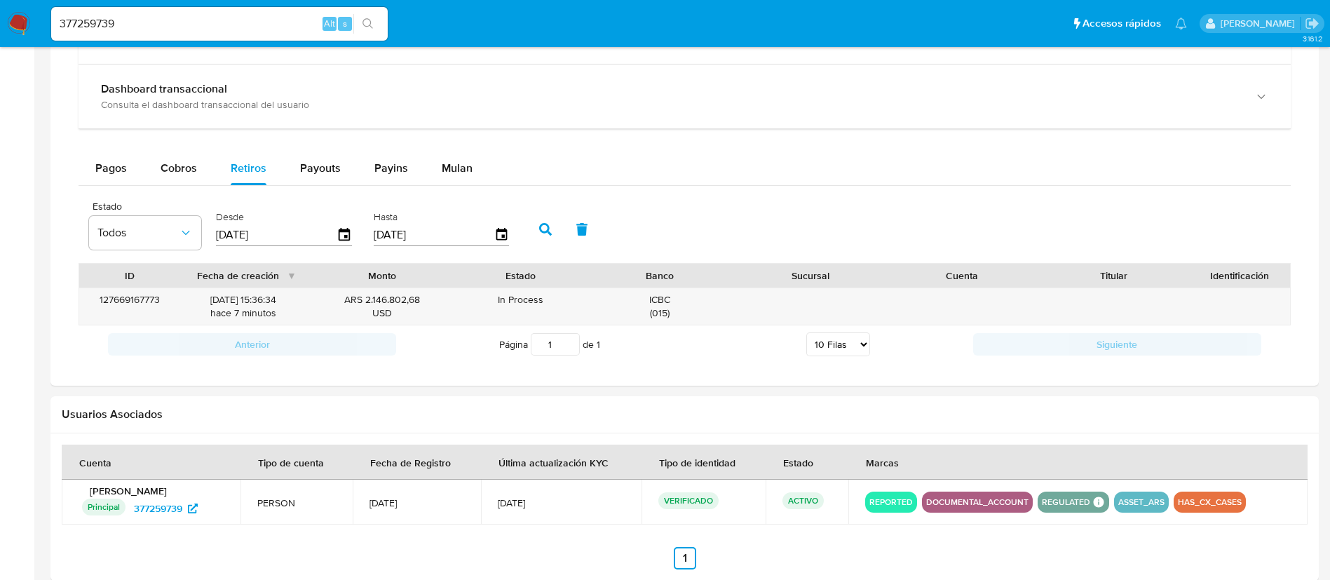
click at [229, 24] on input "377259739" at bounding box center [219, 24] width 337 height 18
paste input "4812031"
type input "34812031"
click at [374, 34] on div "34812031 Alt s" at bounding box center [219, 24] width 337 height 34
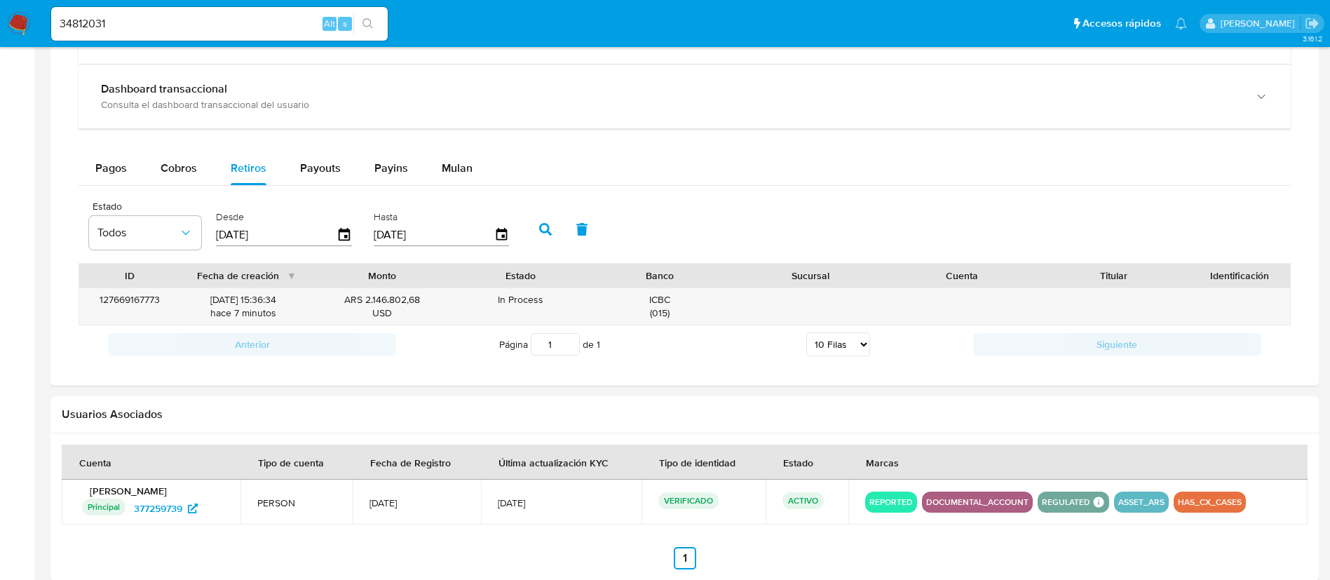
click at [370, 27] on icon "search-icon" at bounding box center [368, 23] width 11 height 11
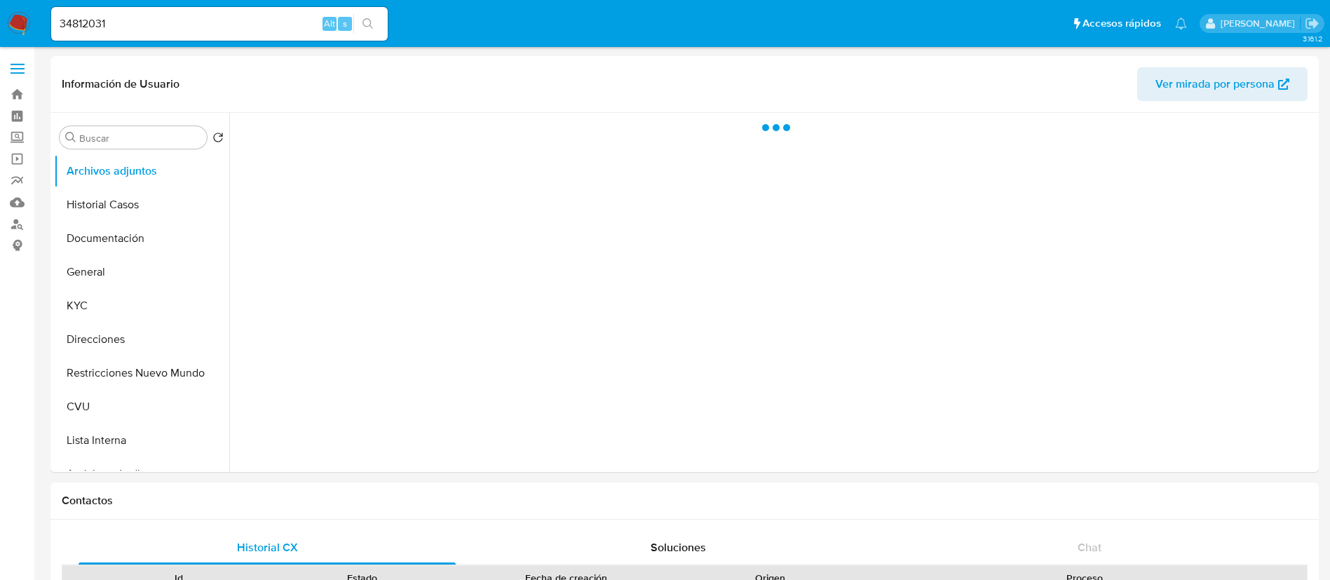
select select "10"
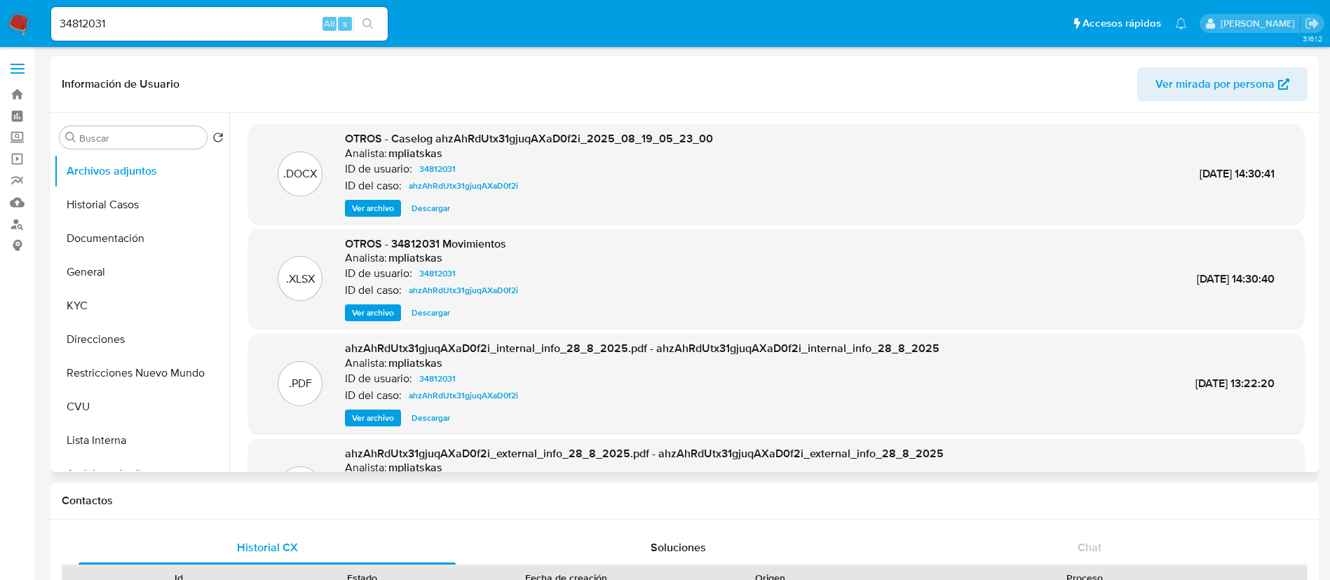
click at [374, 210] on span "Ver archivo" at bounding box center [373, 208] width 42 height 14
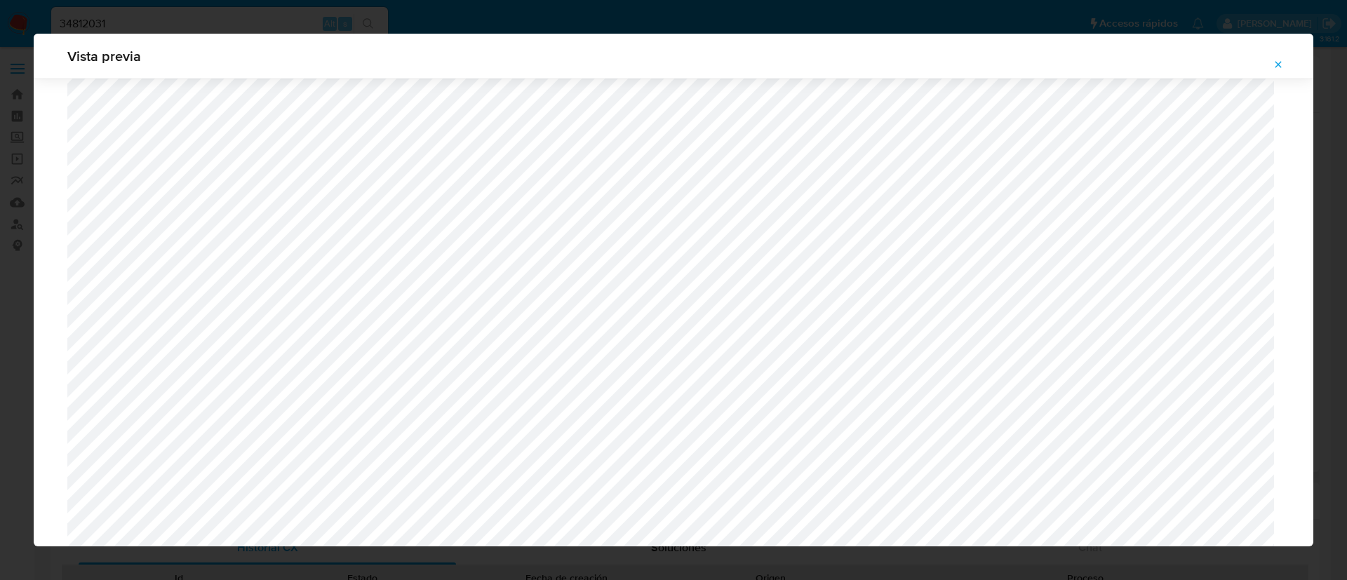
scroll to position [393, 0]
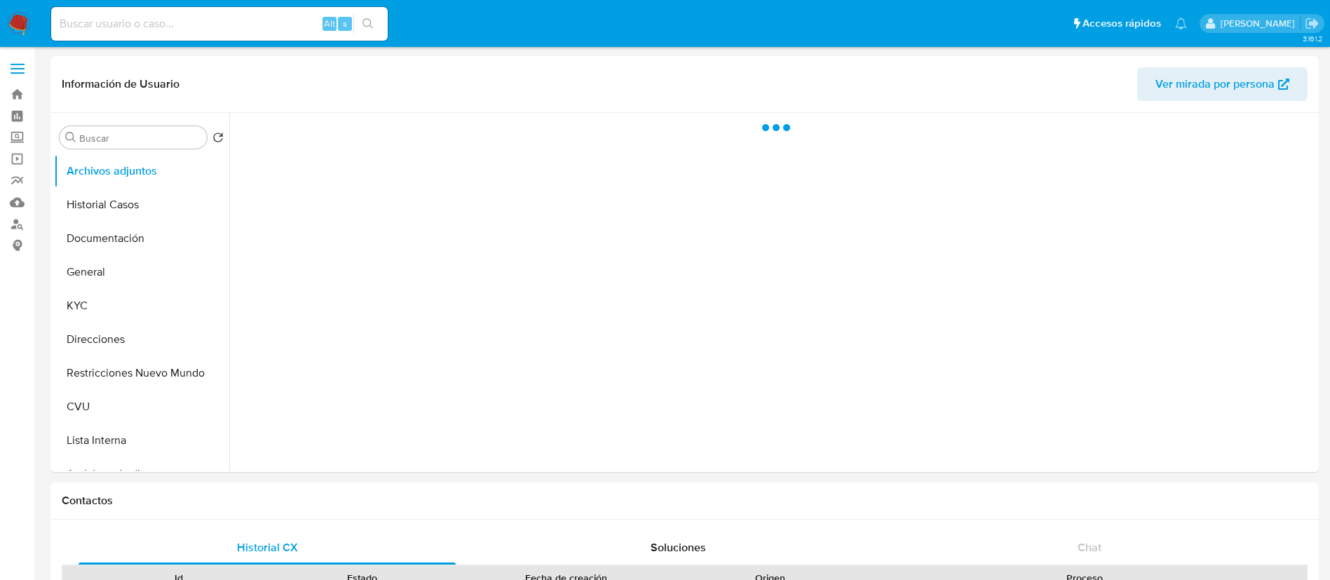
select select "10"
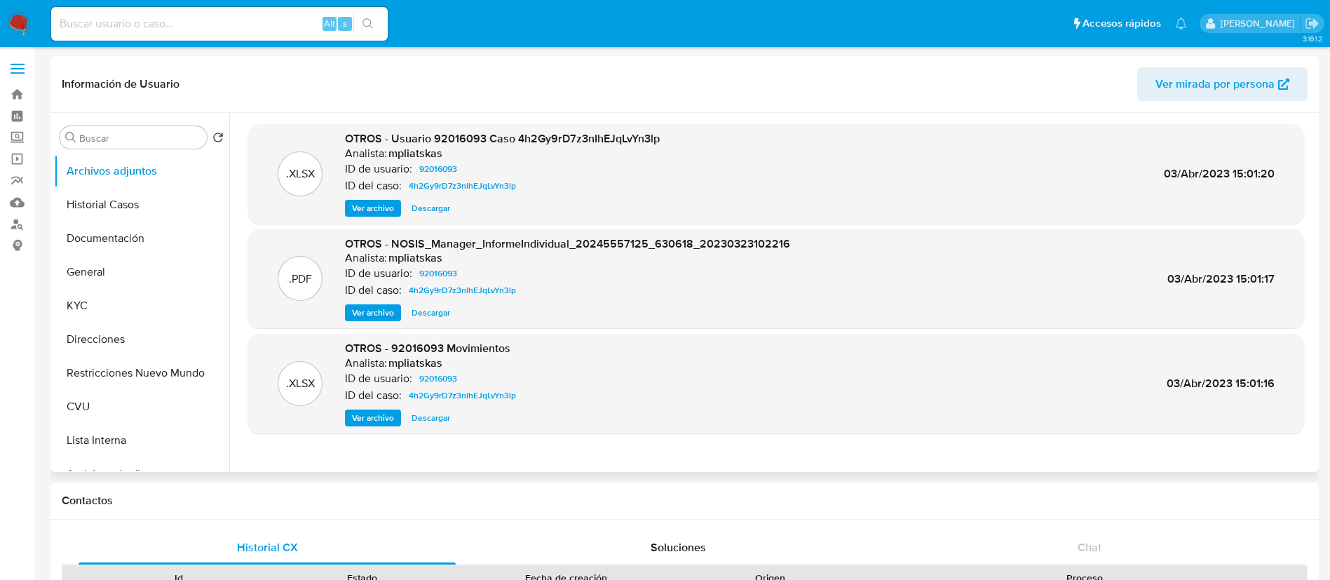
click at [370, 212] on span "Ver archivo" at bounding box center [373, 208] width 42 height 14
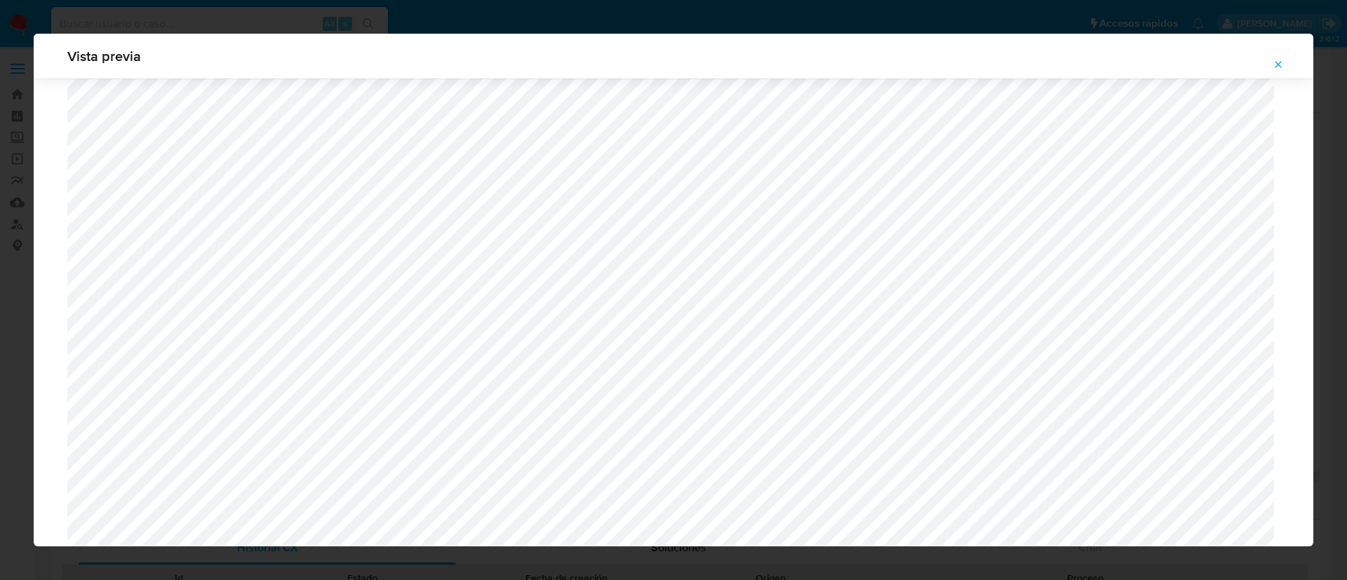
scroll to position [814, 0]
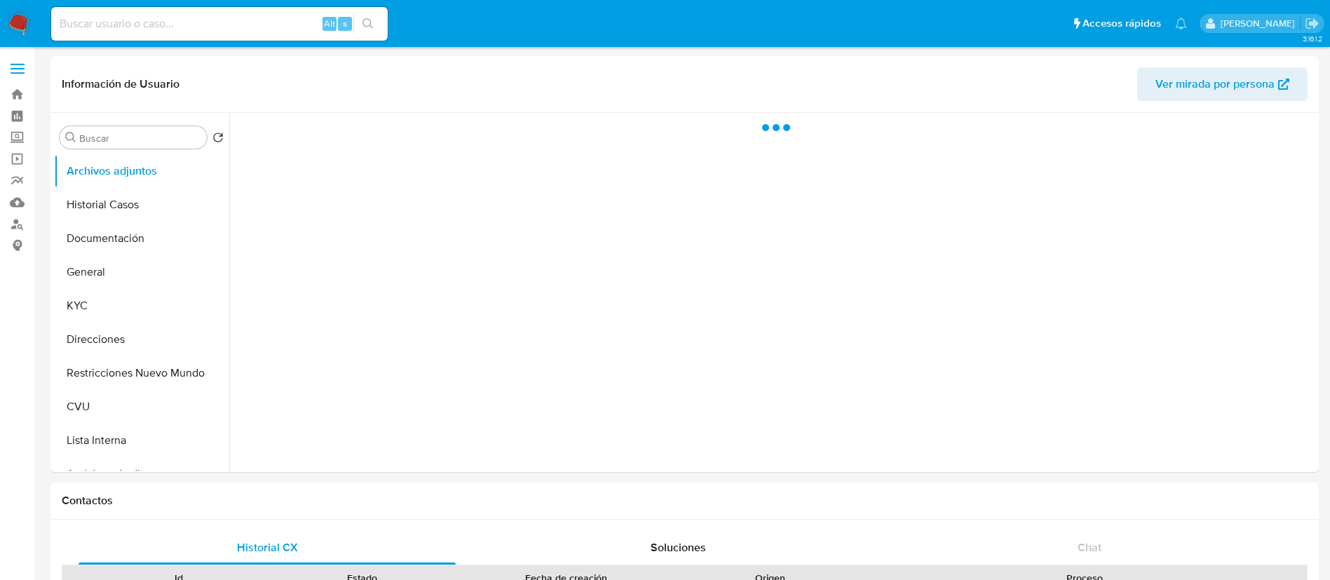
select select "10"
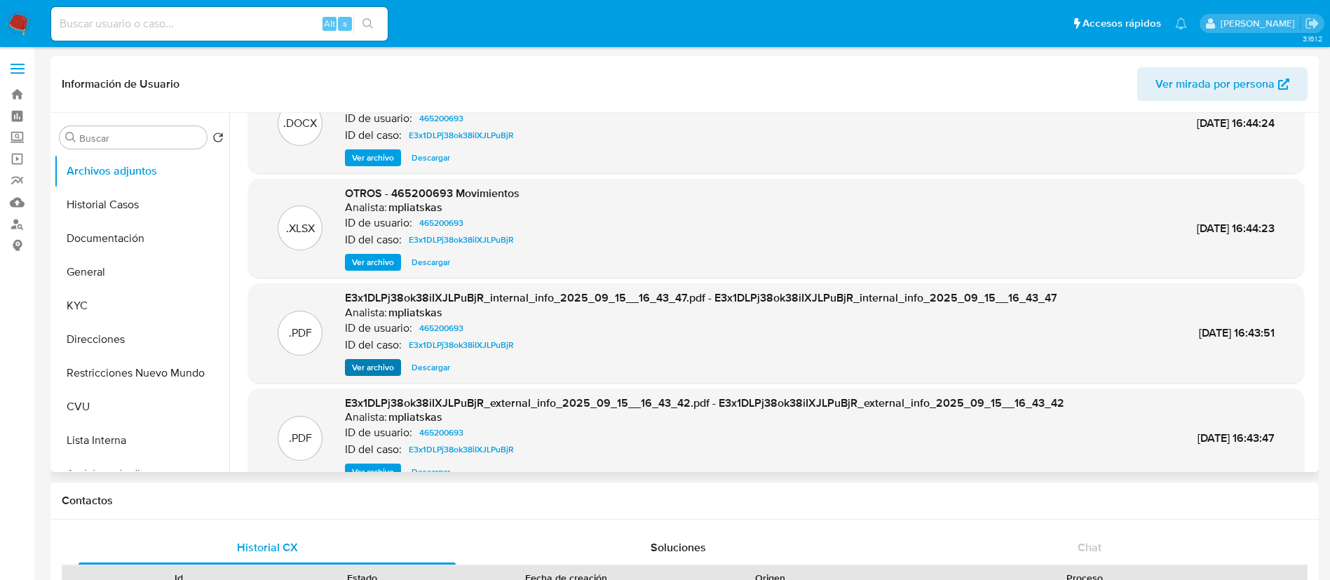
scroll to position [79, 0]
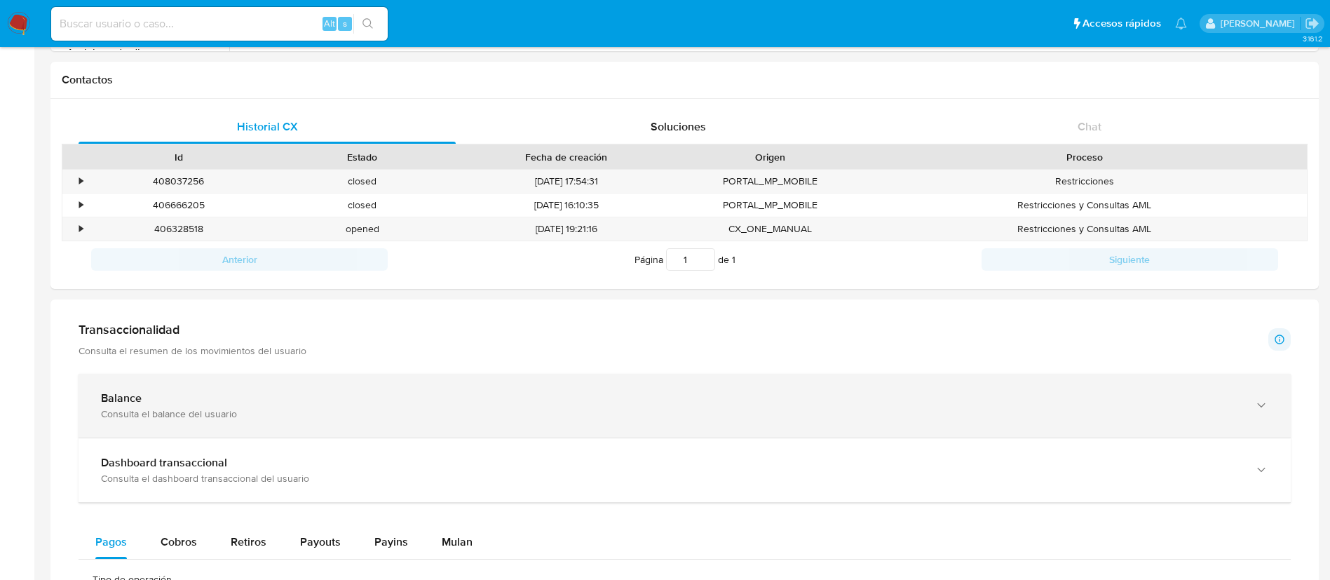
click at [374, 424] on div "Balance Consulta el balance del usuario" at bounding box center [685, 406] width 1213 height 64
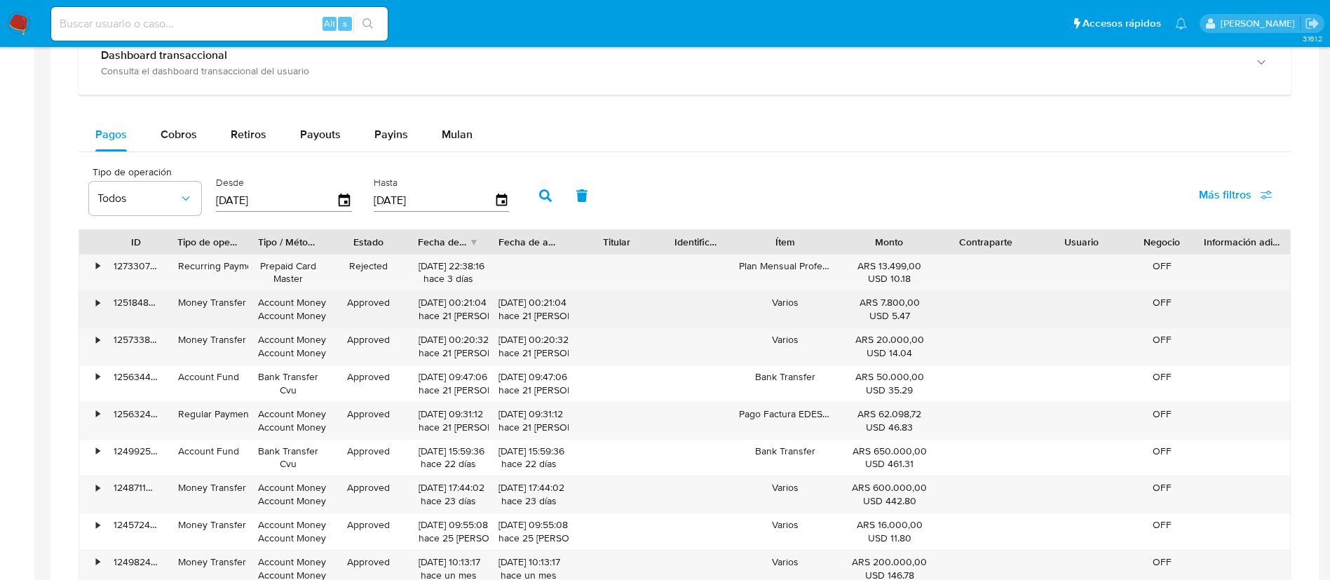
scroll to position [1262, 0]
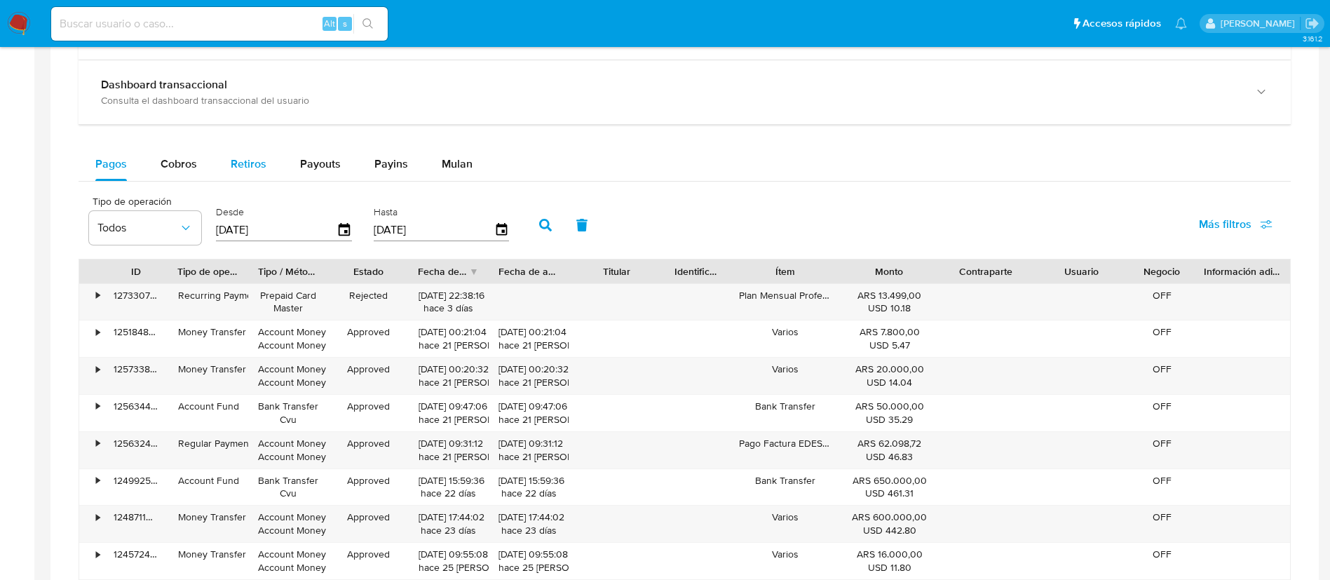
click at [236, 165] on span "Retiros" at bounding box center [249, 164] width 36 height 16
select select "10"
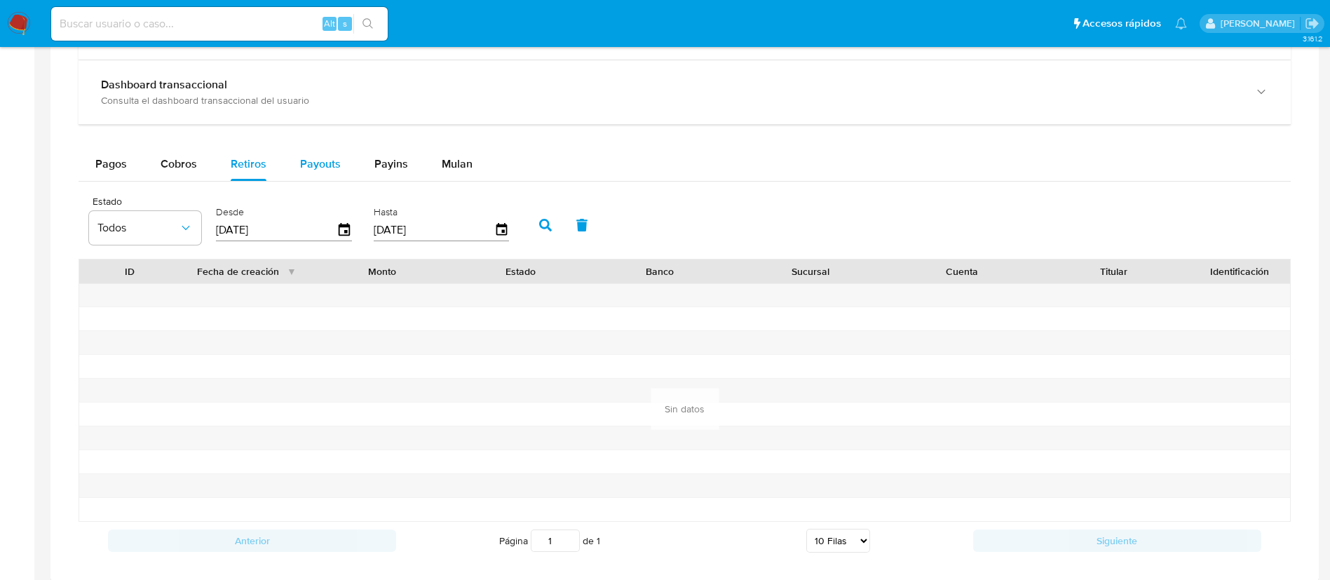
click at [316, 162] on span "Payouts" at bounding box center [320, 164] width 41 height 16
select select "10"
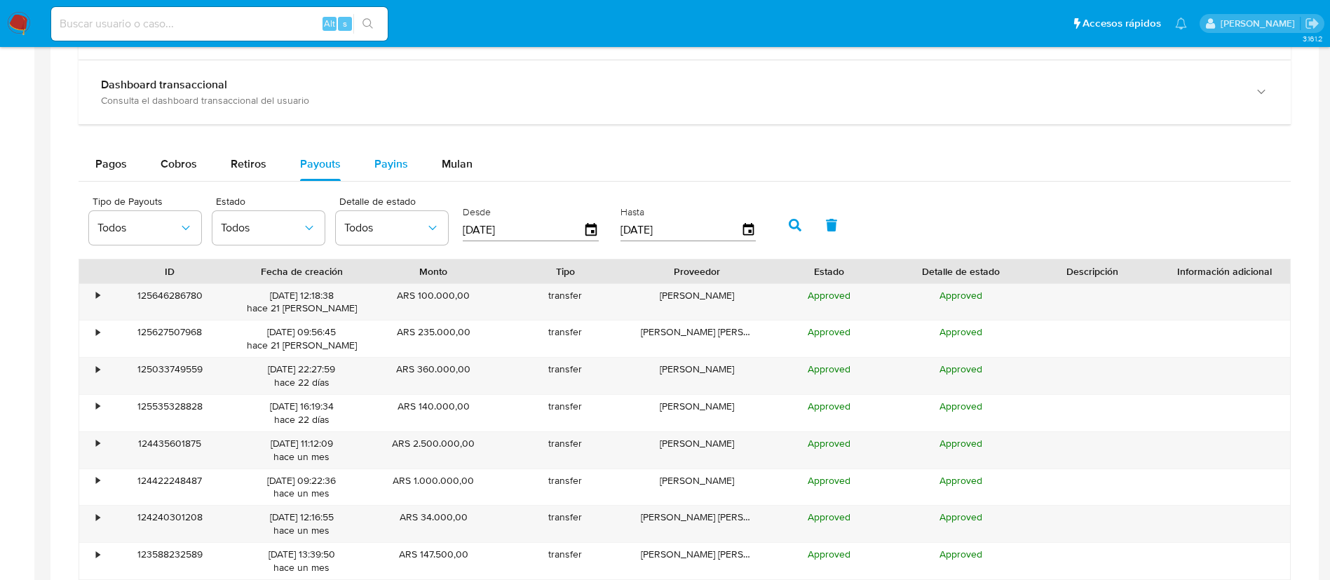
click at [389, 161] on span "Payins" at bounding box center [391, 164] width 34 height 16
select select "10"
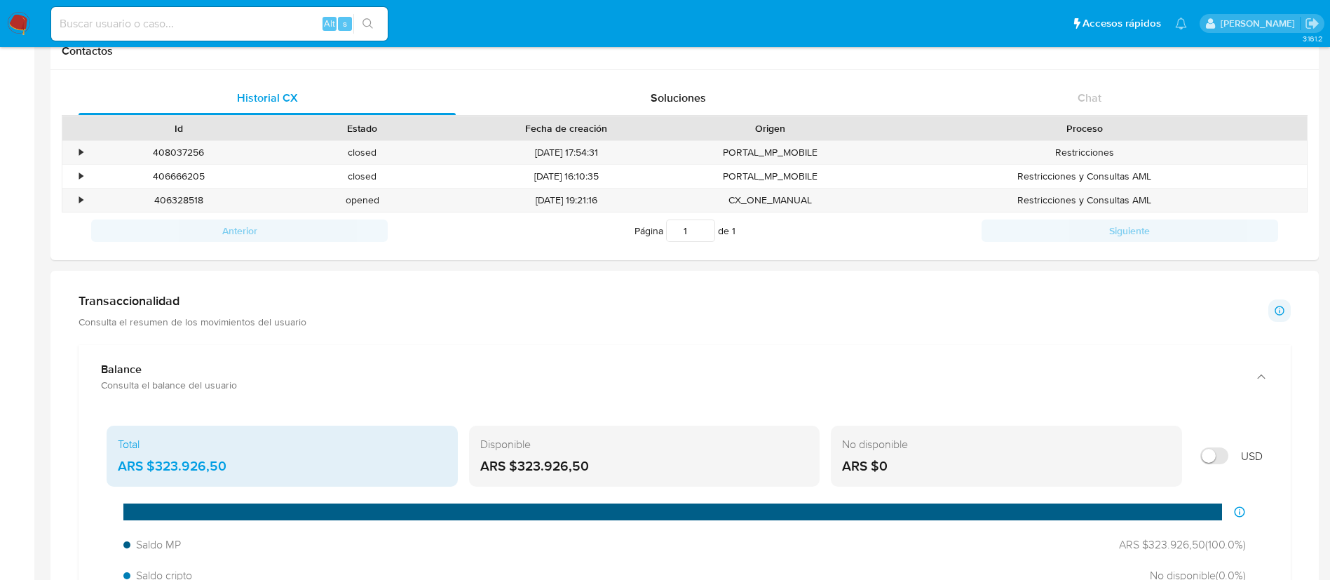
scroll to position [316, 0]
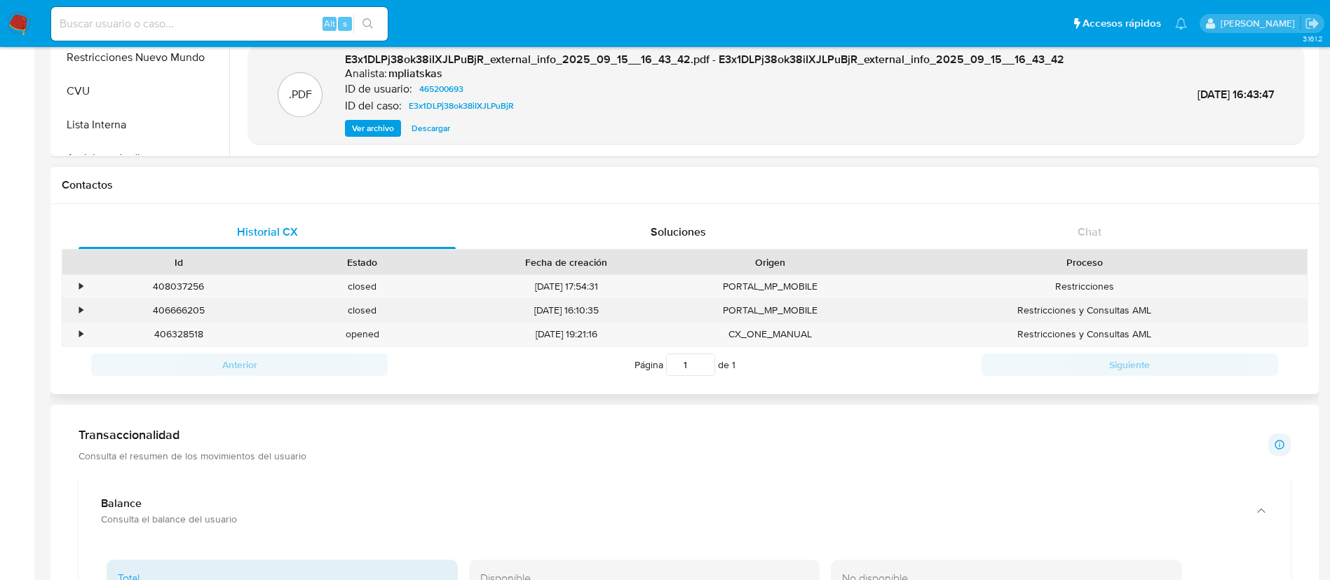
click at [178, 309] on div "406666205" at bounding box center [179, 310] width 184 height 23
copy div "406666205"
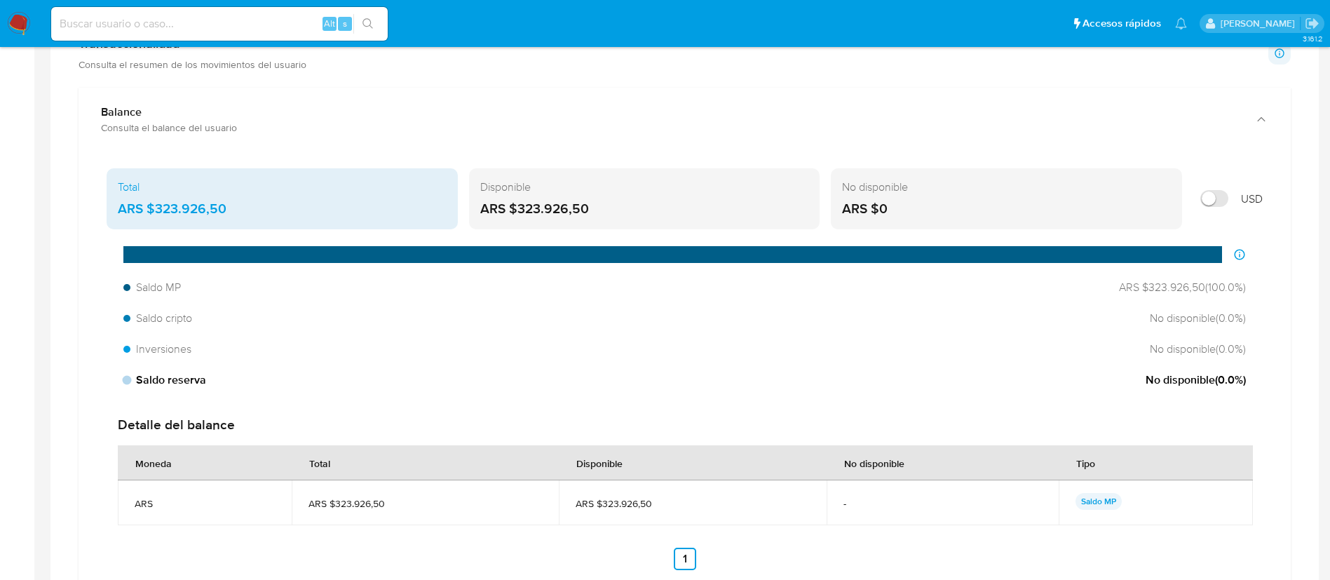
scroll to position [736, 0]
